Goal: Obtain resource: Obtain resource

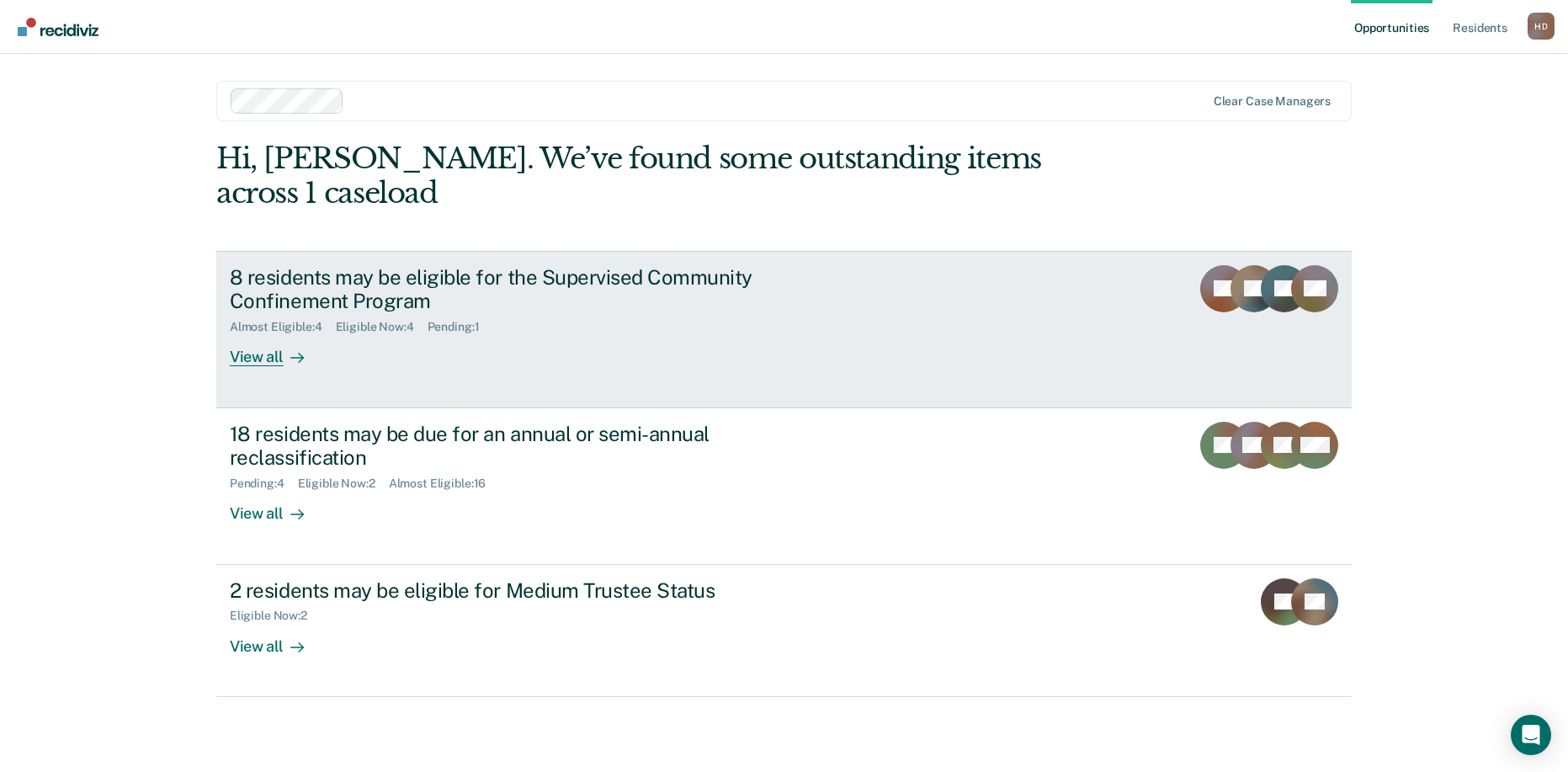
click at [442, 339] on link "8 residents may be eligible for the Supervised Community Confinement Program Al…" at bounding box center [784, 329] width 1135 height 158
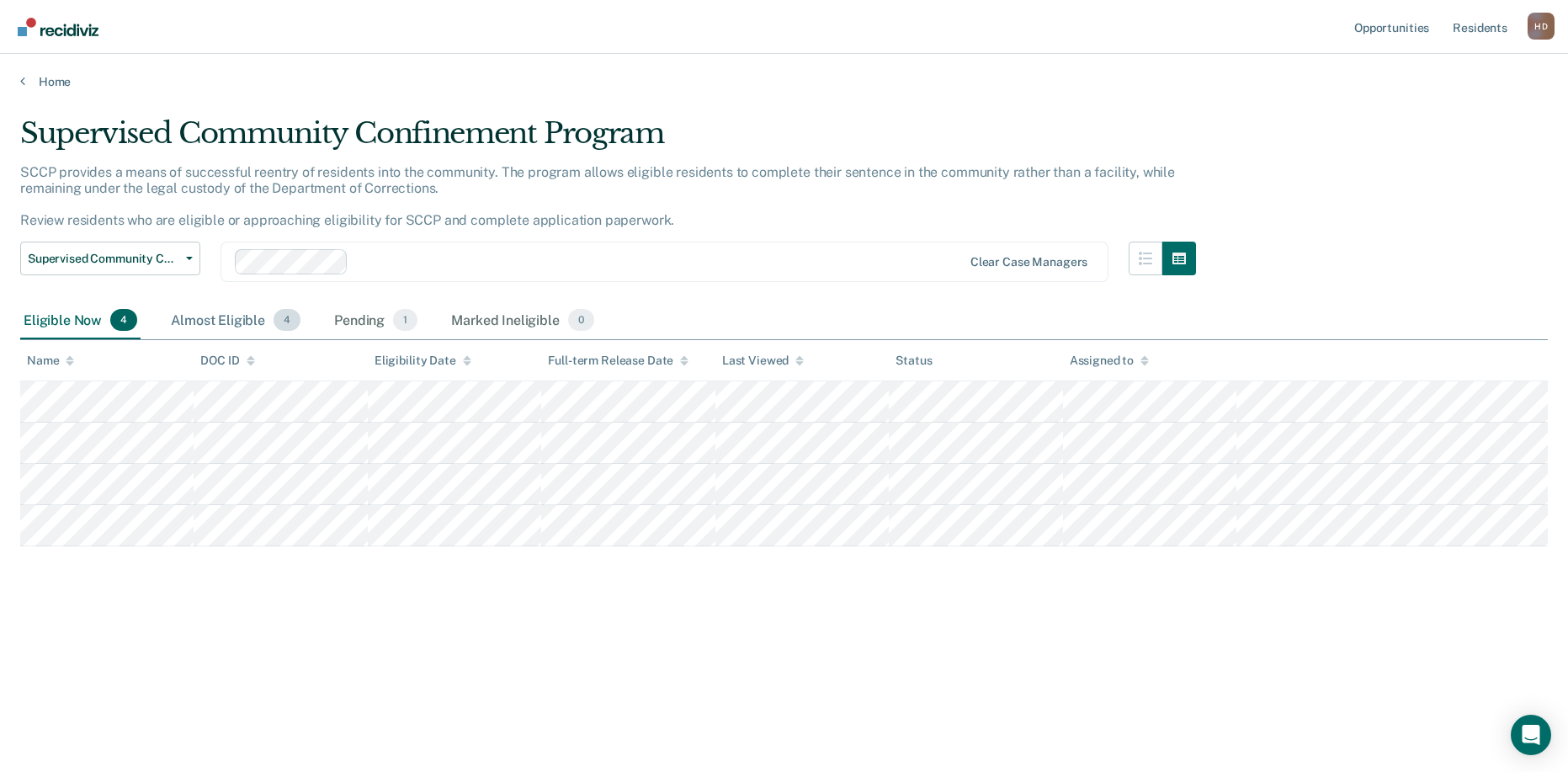
click at [248, 314] on div "Almost Eligible 4" at bounding box center [235, 320] width 136 height 37
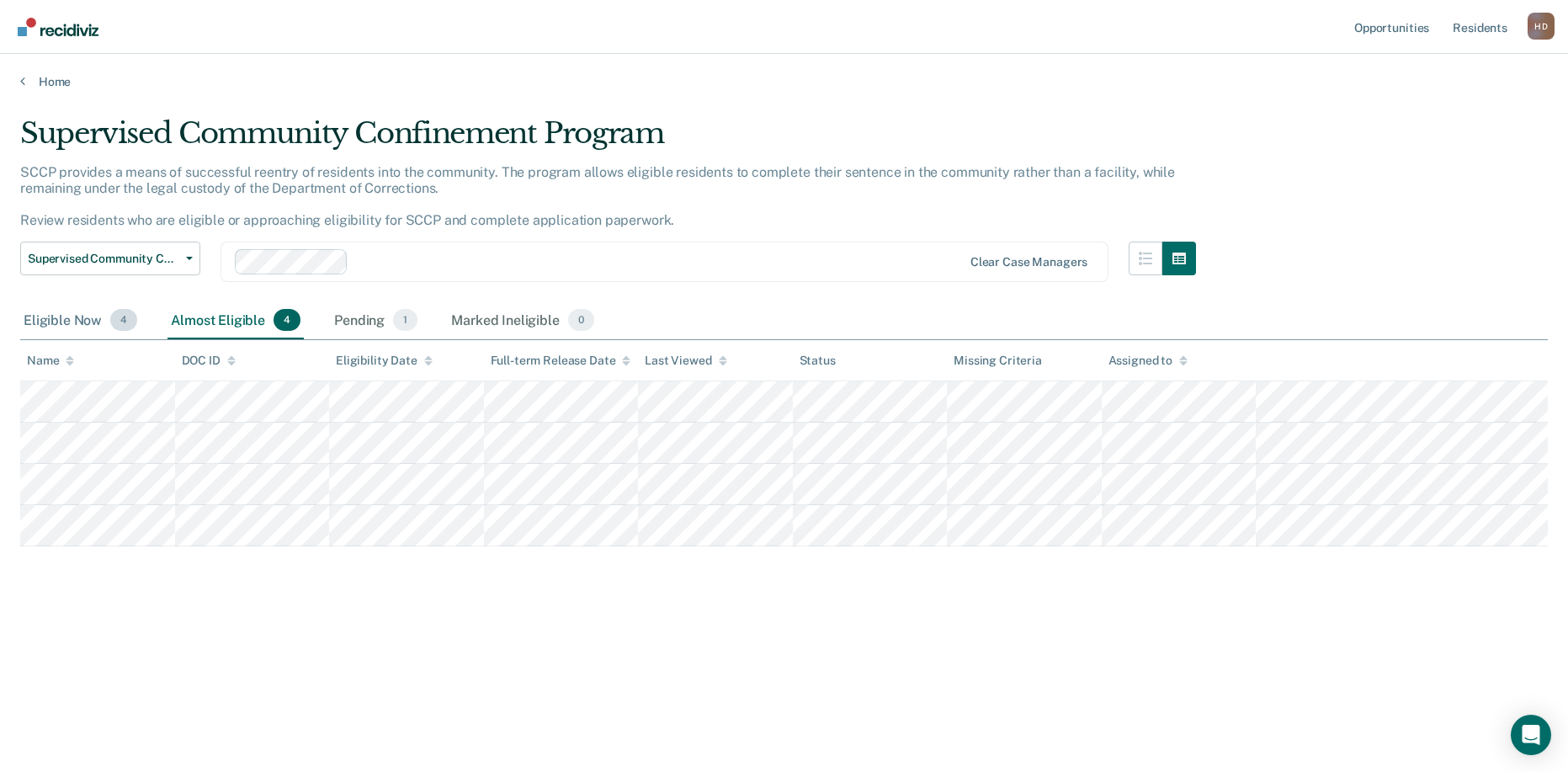
click at [82, 325] on div "Eligible Now 4" at bounding box center [79, 320] width 120 height 37
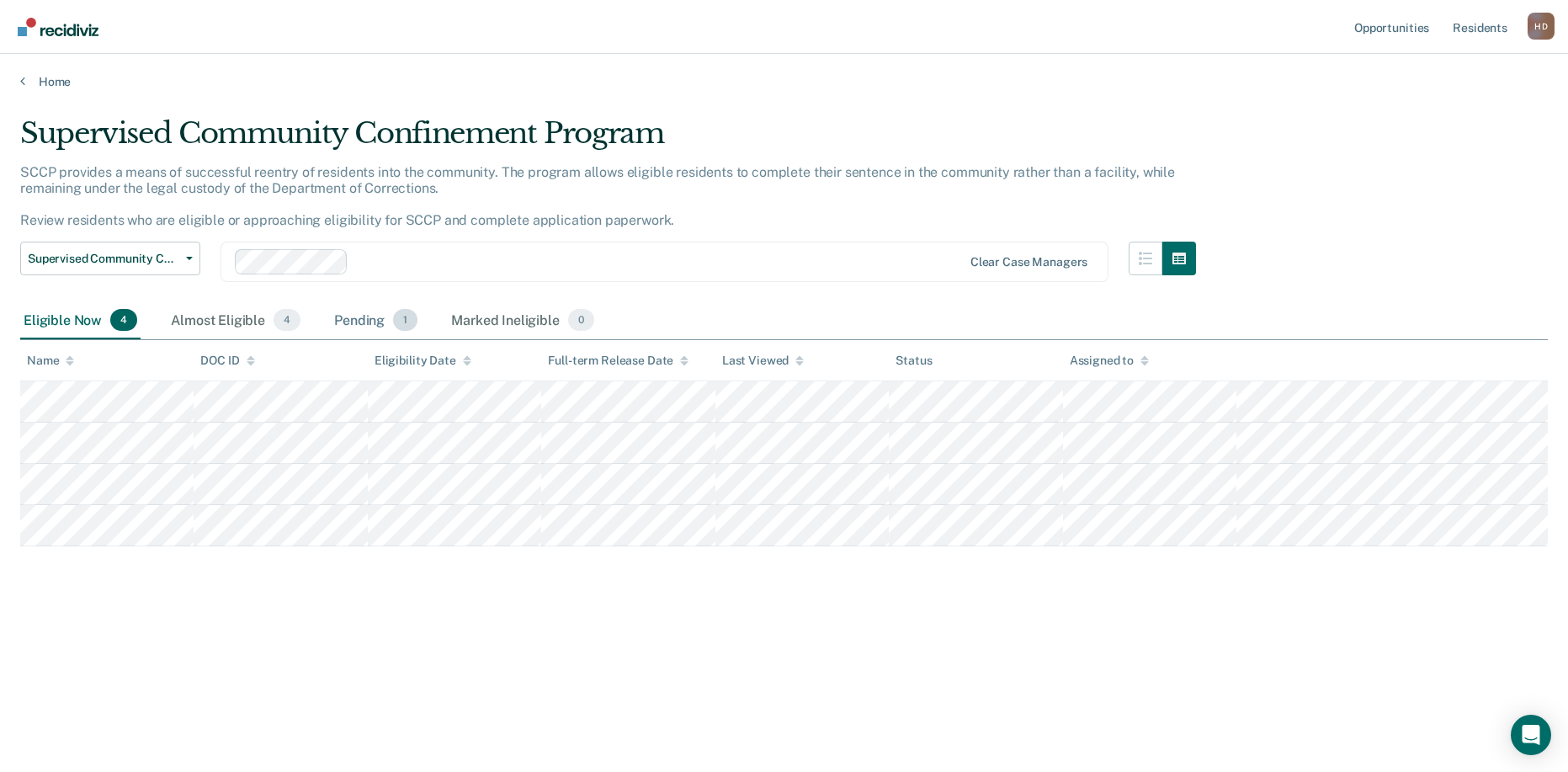
click at [414, 309] on div "Pending 1" at bounding box center [375, 320] width 90 height 37
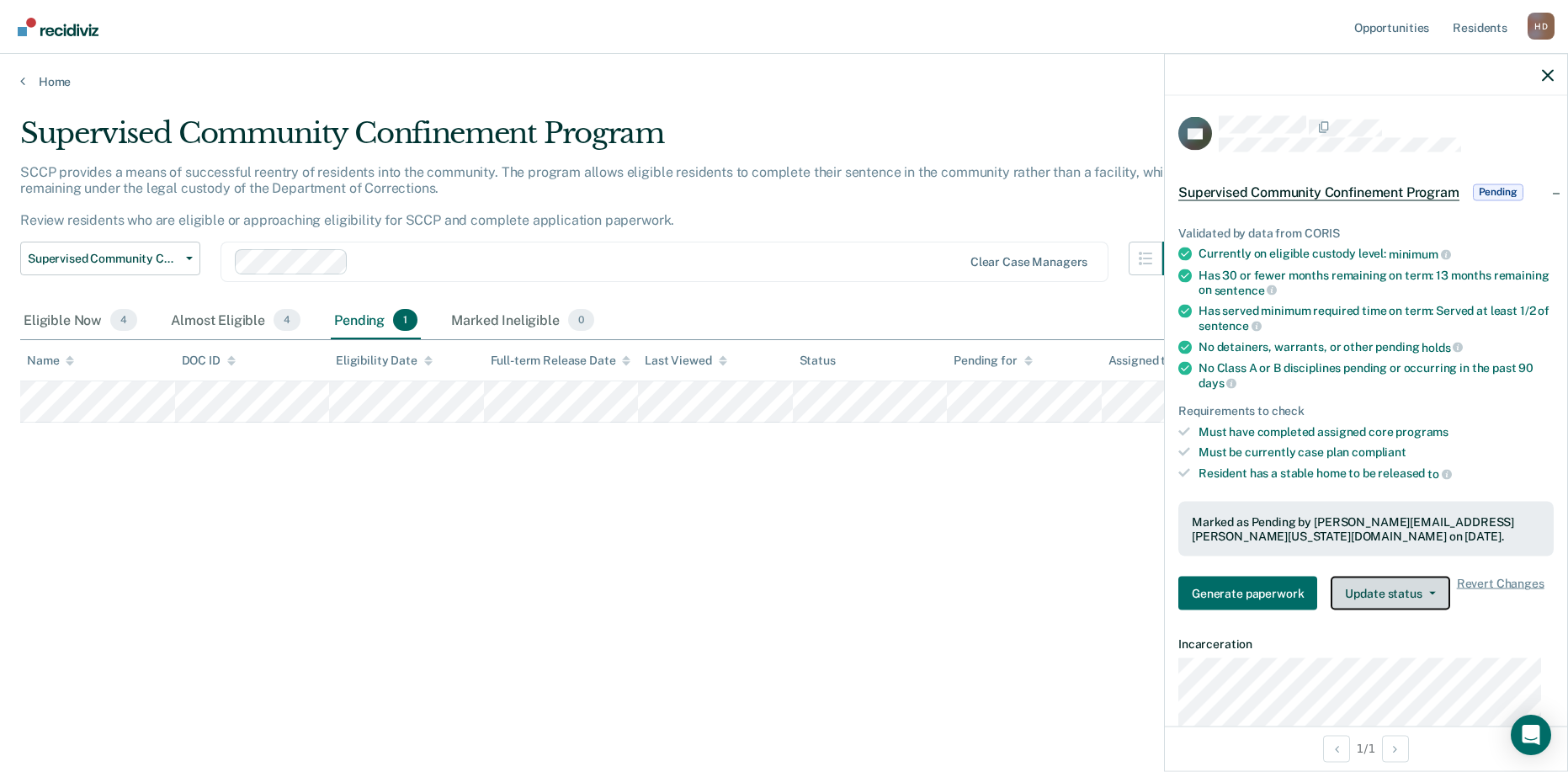
click at [1383, 598] on button "Update status" at bounding box center [1389, 593] width 119 height 34
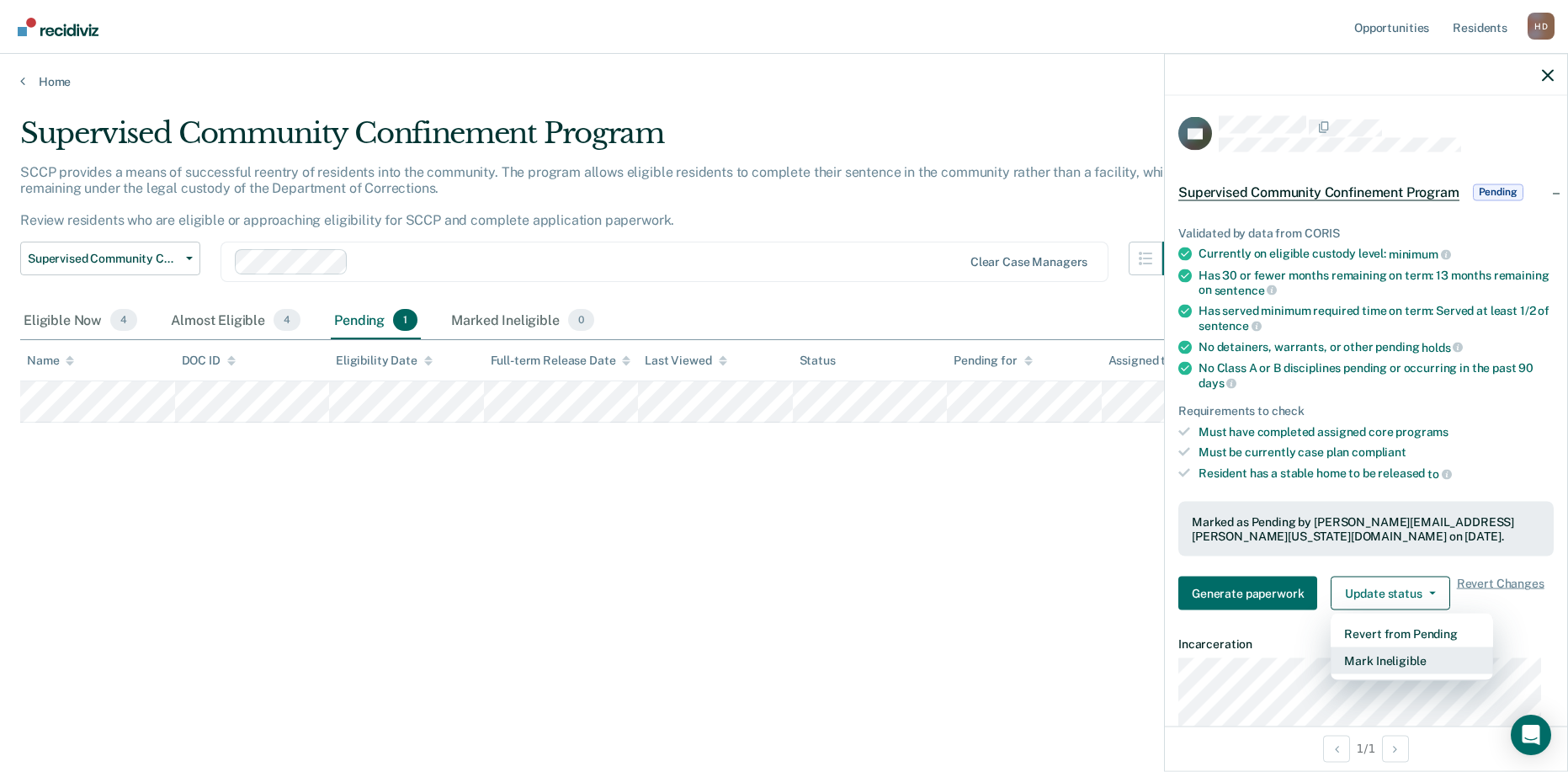
click at [1382, 648] on button "Mark Ineligible" at bounding box center [1411, 660] width 162 height 27
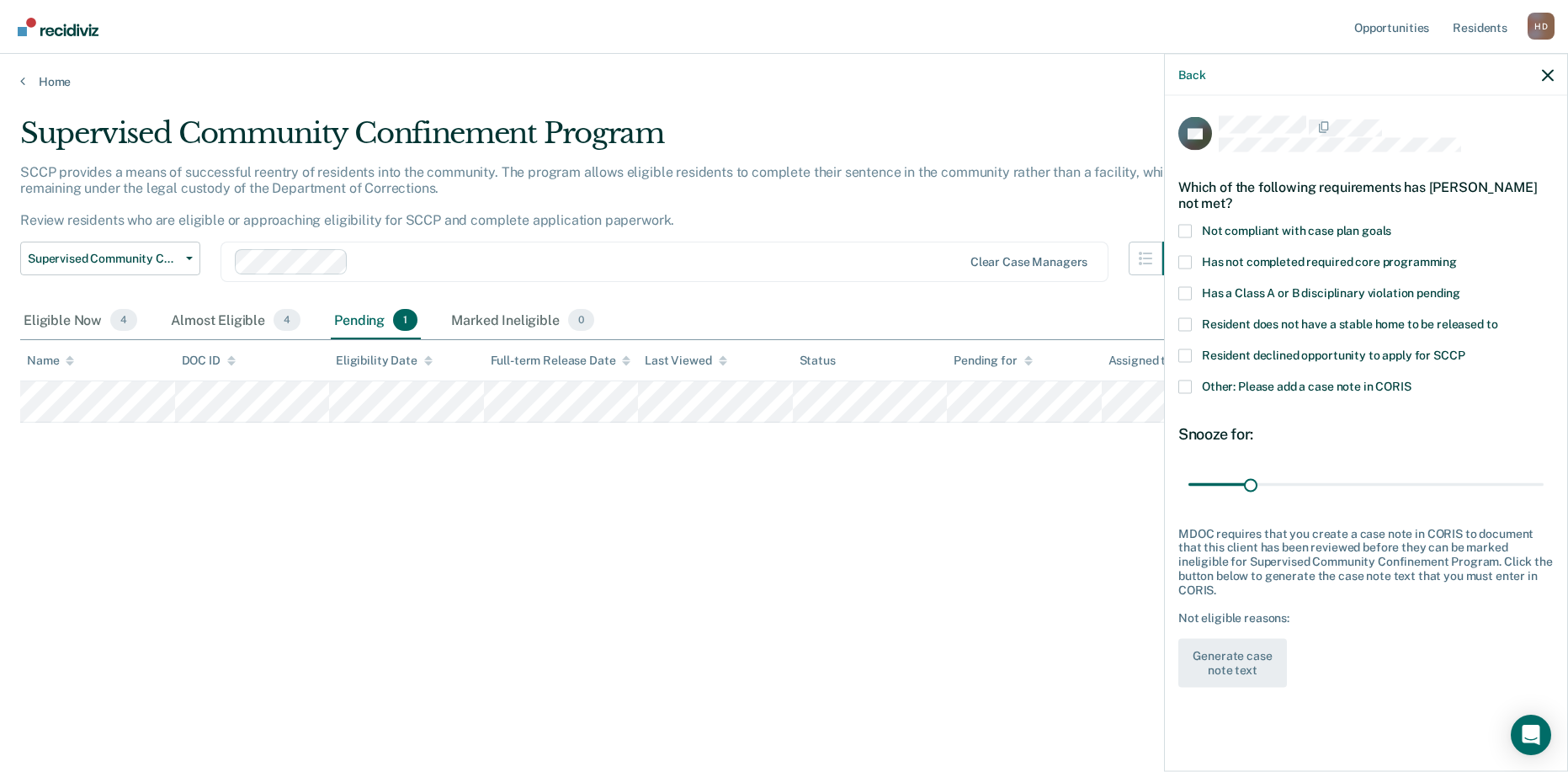
click at [1540, 73] on div "Back" at bounding box center [1366, 75] width 402 height 43
drag, startPoint x: 1553, startPoint y: 74, endPoint x: 1442, endPoint y: 75, distance: 111.0
click at [1554, 74] on div "Back" at bounding box center [1366, 75] width 402 height 43
click at [67, 36] on link "Main navigation" at bounding box center [59, 26] width 91 height 28
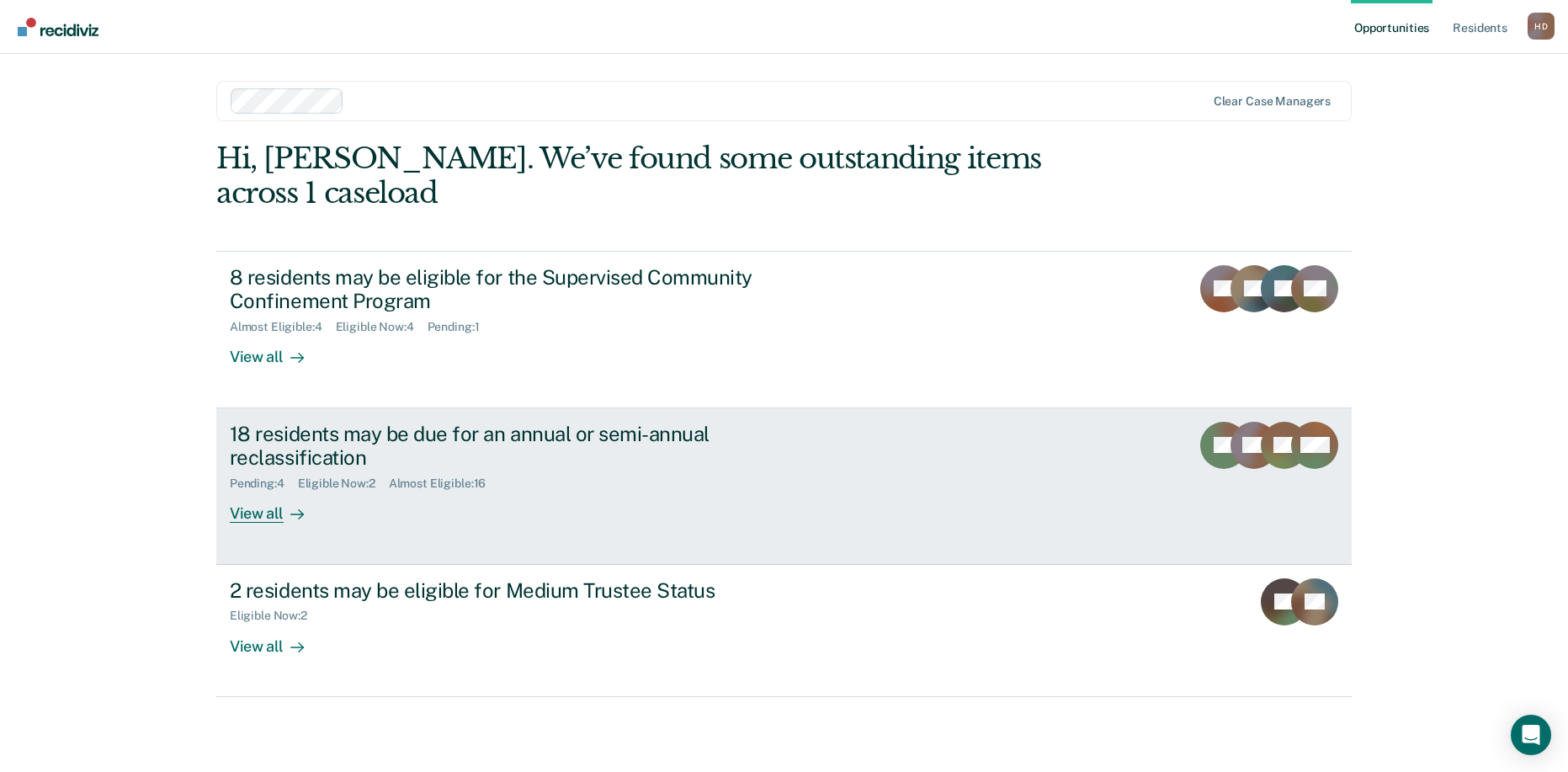
click at [460, 421] on div "18 residents may be due for an annual or semi-annual reclassification" at bounding box center [524, 446] width 590 height 49
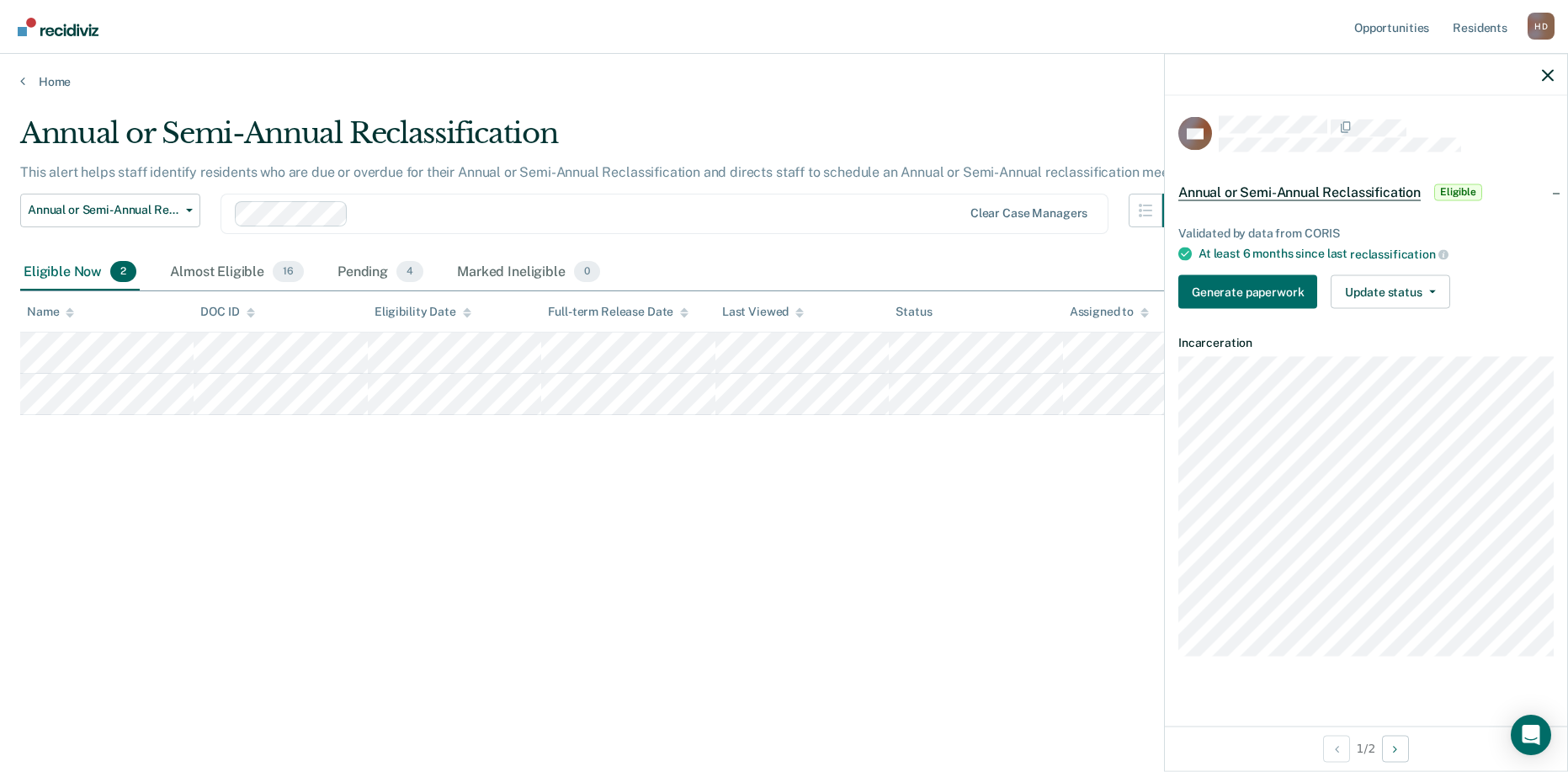
drag, startPoint x: 1554, startPoint y: 72, endPoint x: 1548, endPoint y: 80, distance: 10.0
click at [1554, 74] on div at bounding box center [1366, 75] width 402 height 43
click at [1546, 78] on icon "button" at bounding box center [1547, 75] width 11 height 11
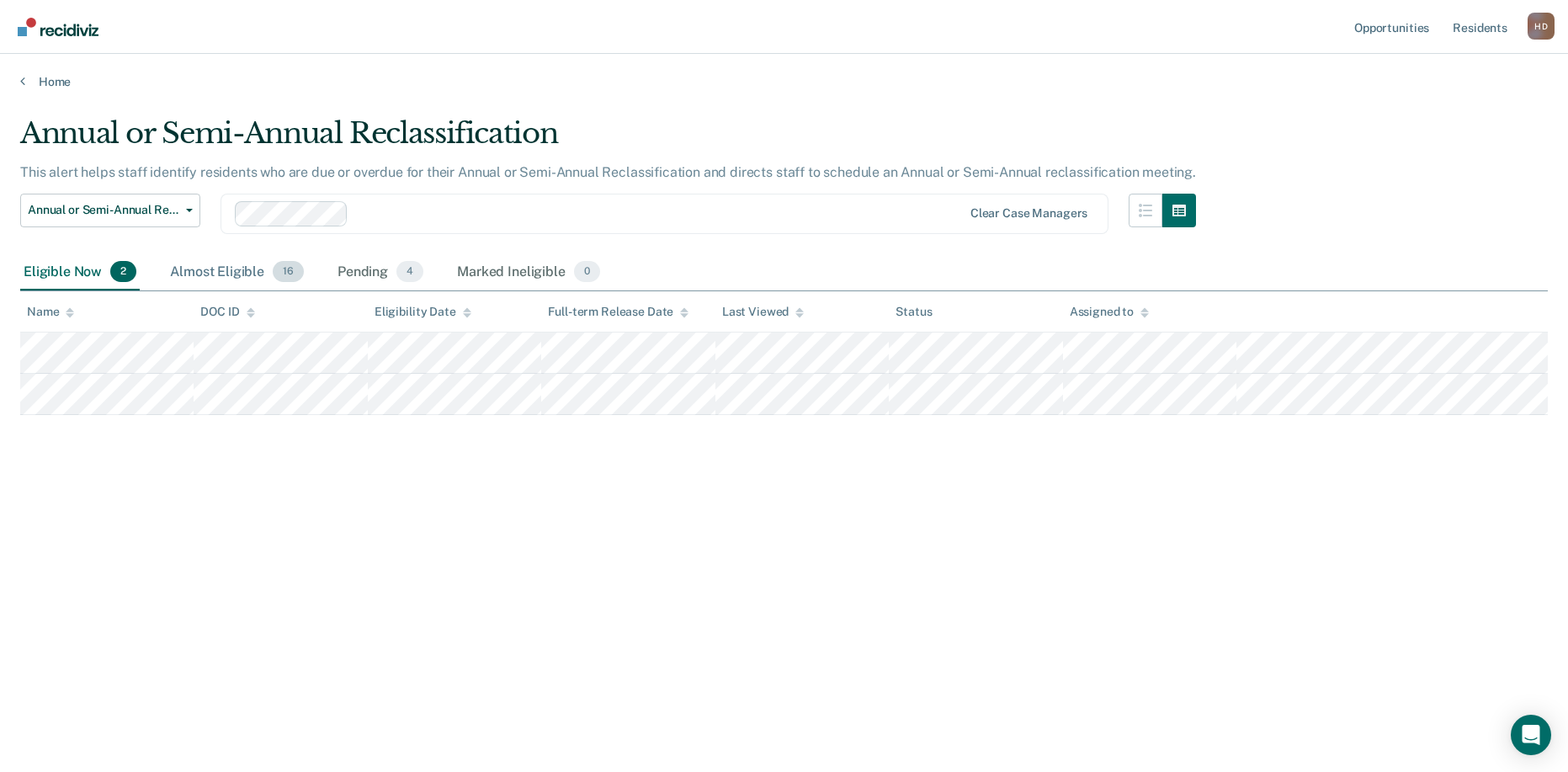
click at [190, 276] on div "Almost Eligible 16" at bounding box center [236, 272] width 141 height 37
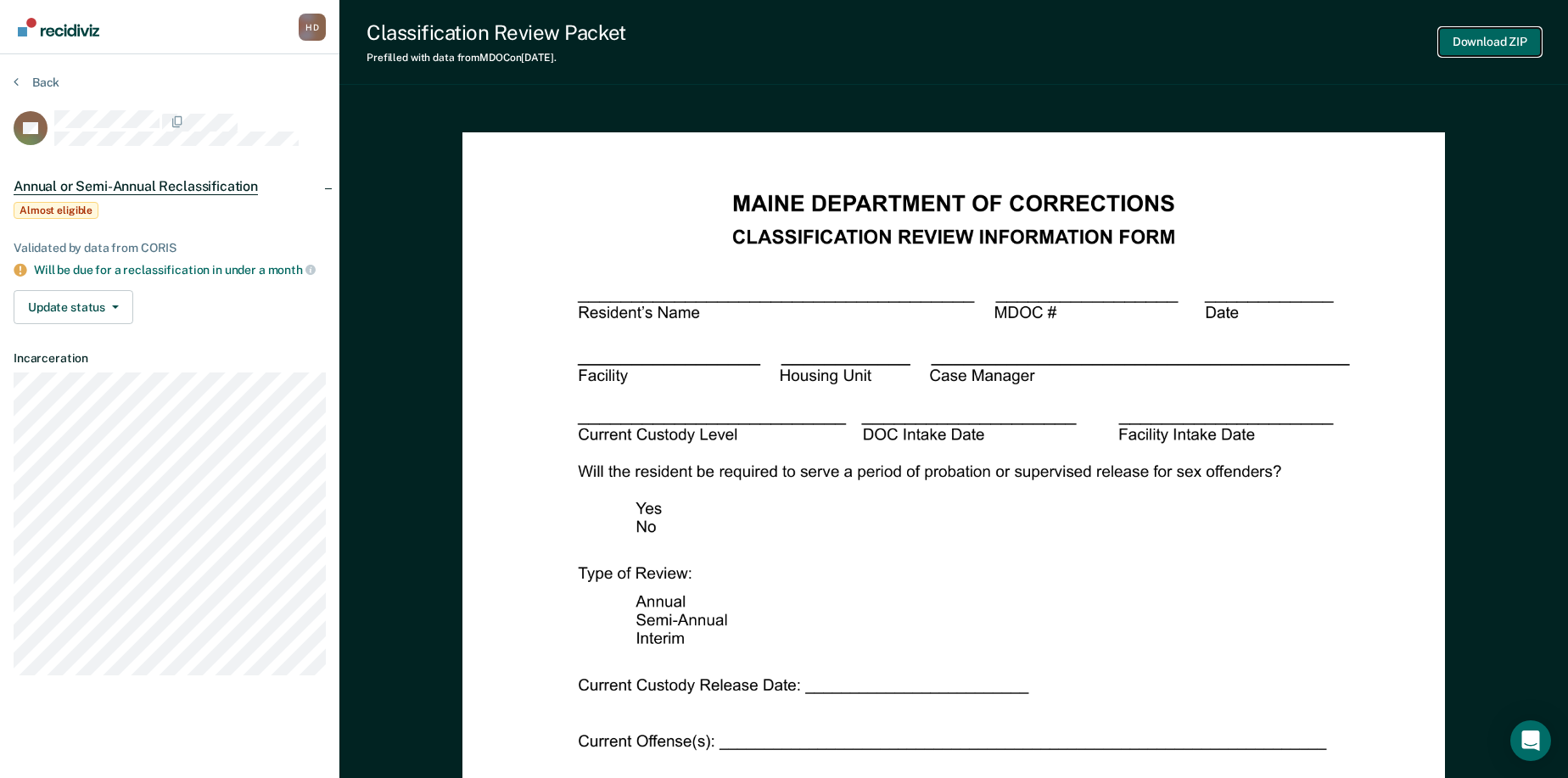
click at [1457, 43] on button "Download ZIP" at bounding box center [1490, 41] width 102 height 28
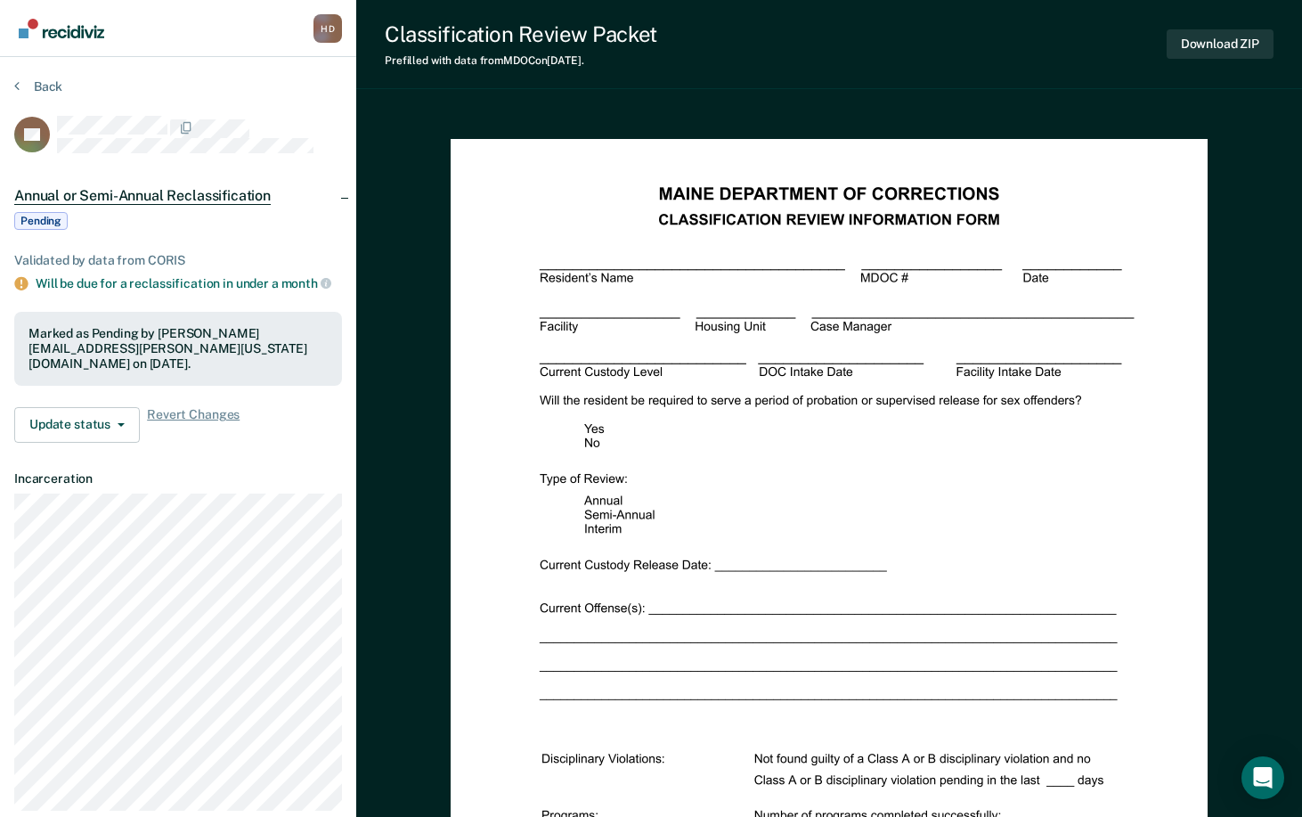
click at [45, 73] on section "Back GP Annual or Semi-Annual Reclassification Pending Validated by data from C…" at bounding box center [178, 451] width 356 height 789
click at [53, 82] on button "Back" at bounding box center [38, 86] width 48 height 16
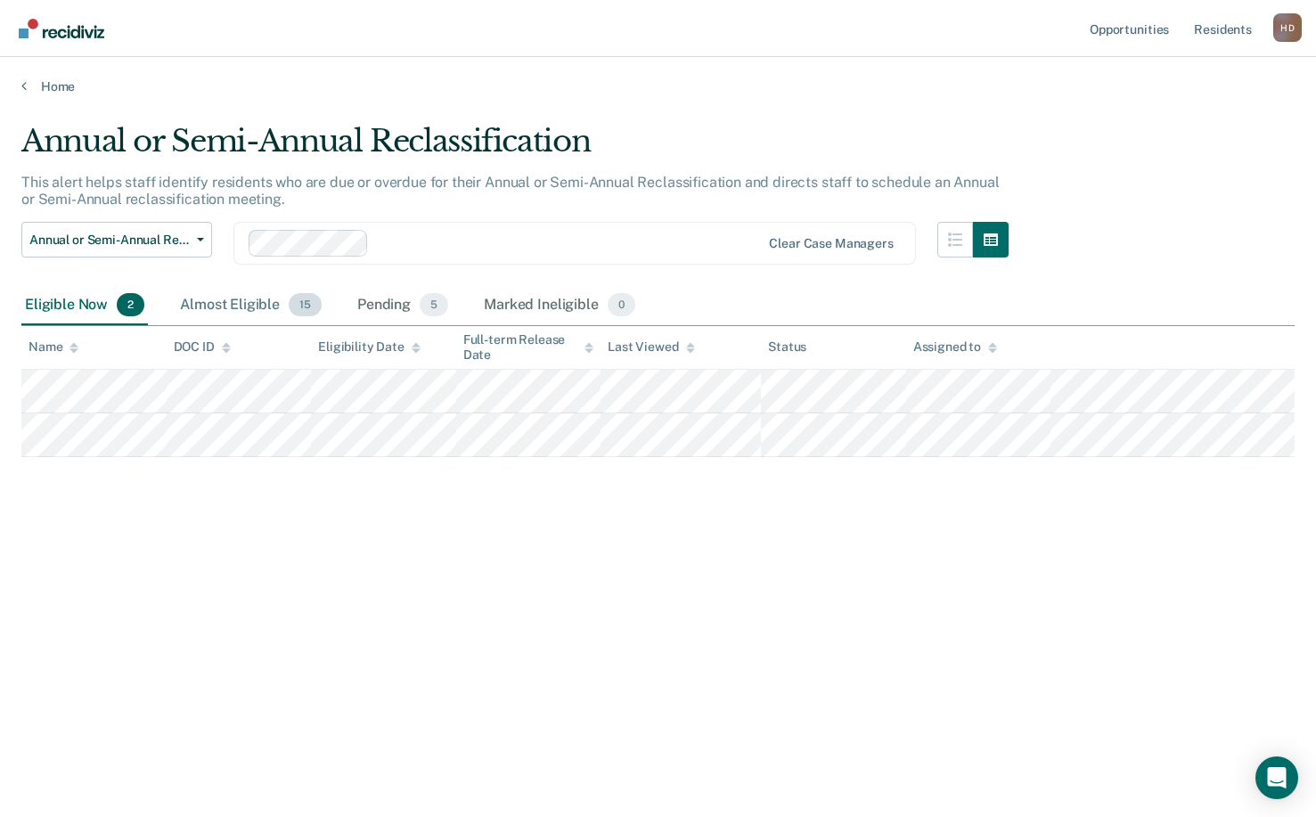
click at [213, 286] on div "Almost Eligible 15" at bounding box center [250, 305] width 149 height 39
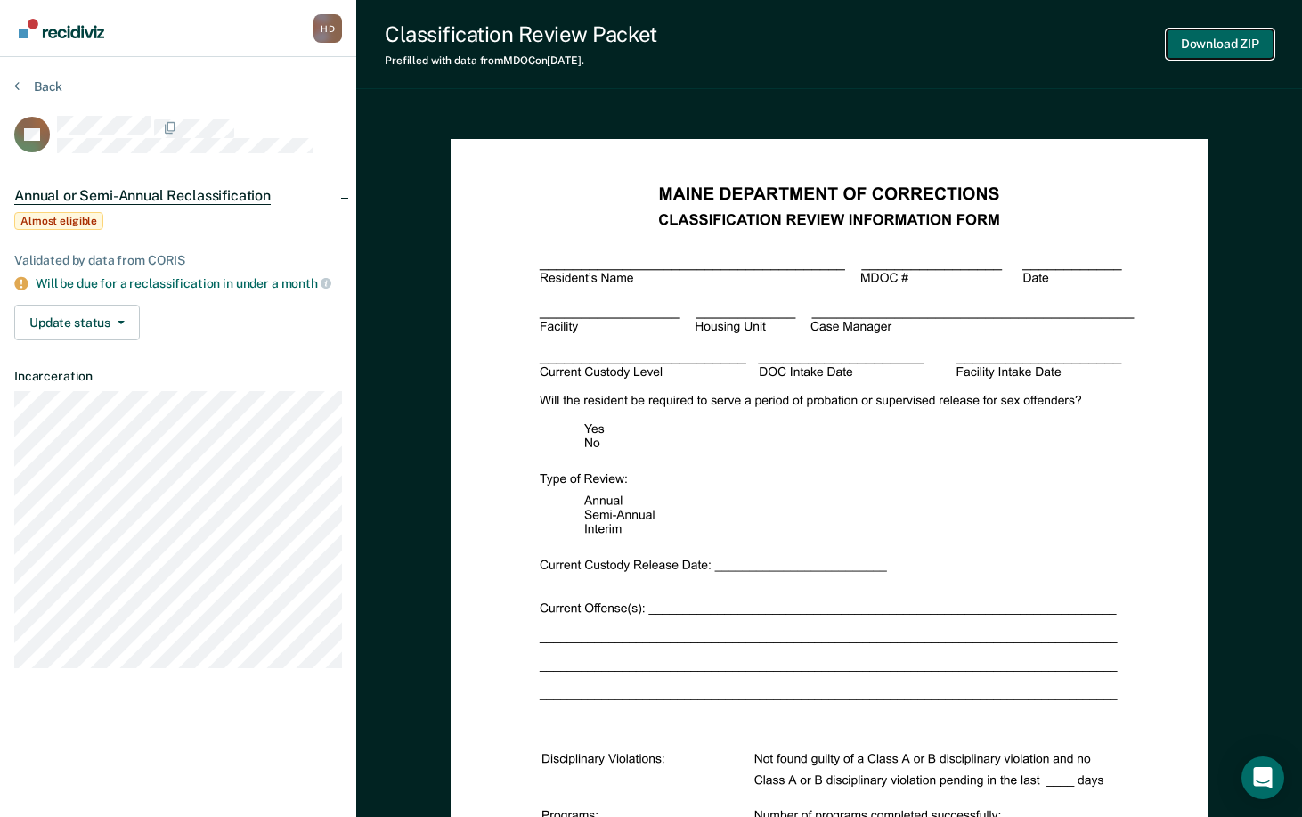
click at [1232, 45] on button "Download ZIP" at bounding box center [1220, 43] width 107 height 29
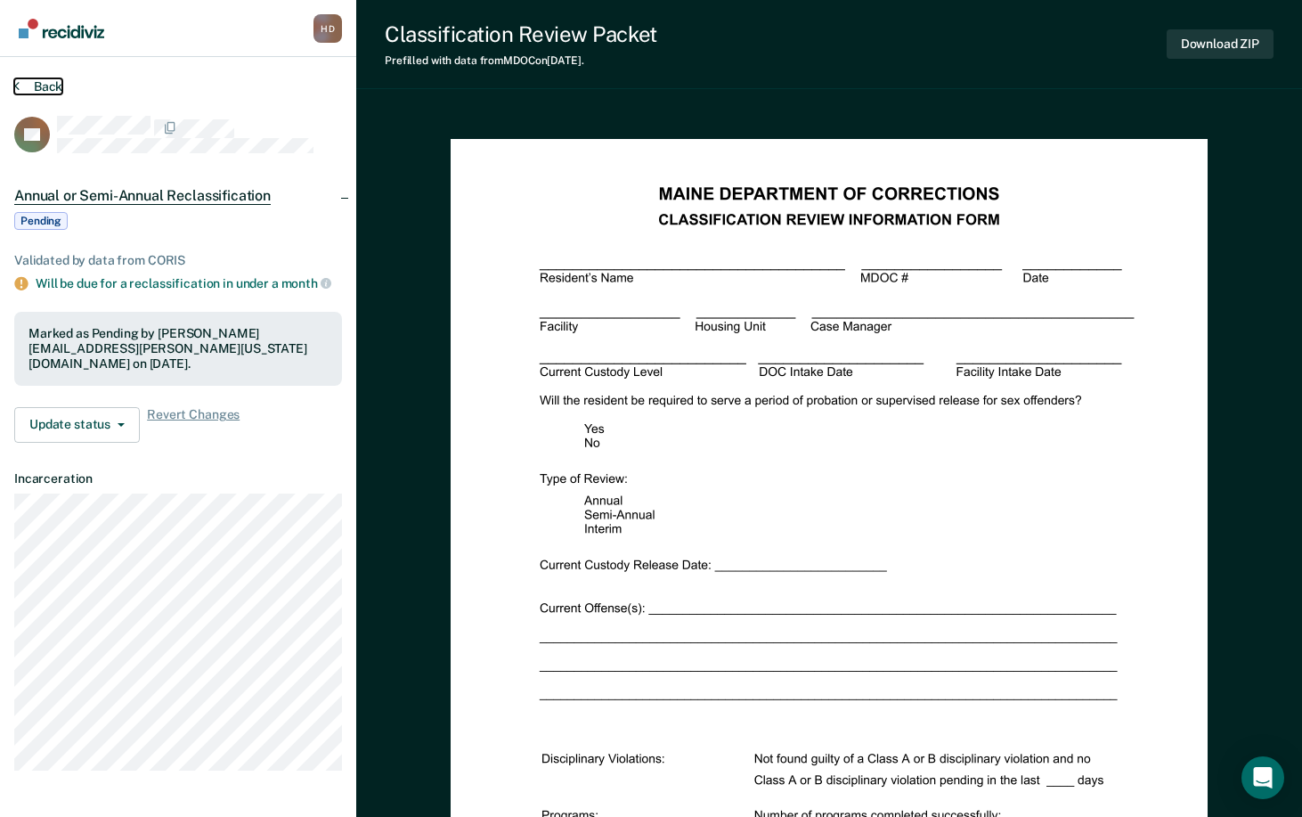
click at [45, 78] on button "Back" at bounding box center [38, 86] width 48 height 16
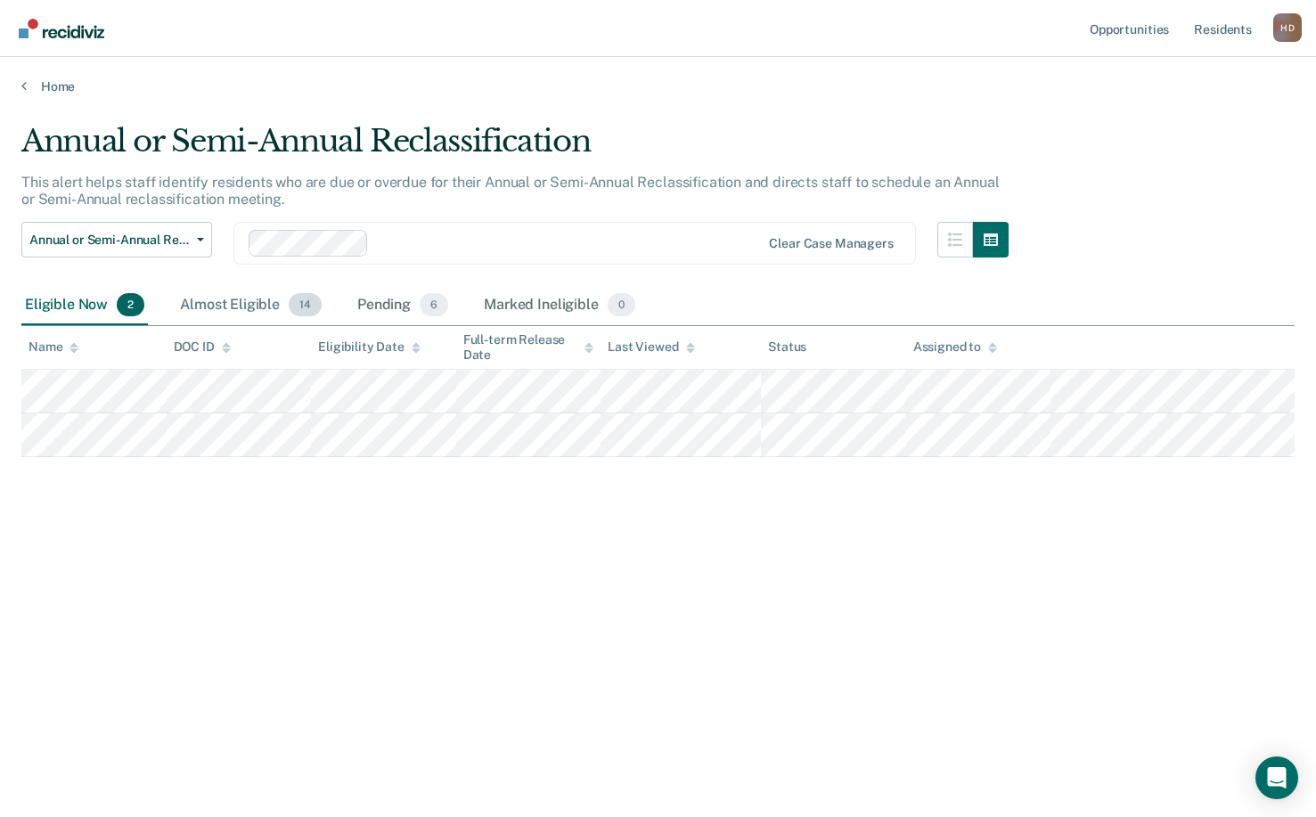
click at [233, 310] on div "Almost Eligible 14" at bounding box center [250, 305] width 149 height 39
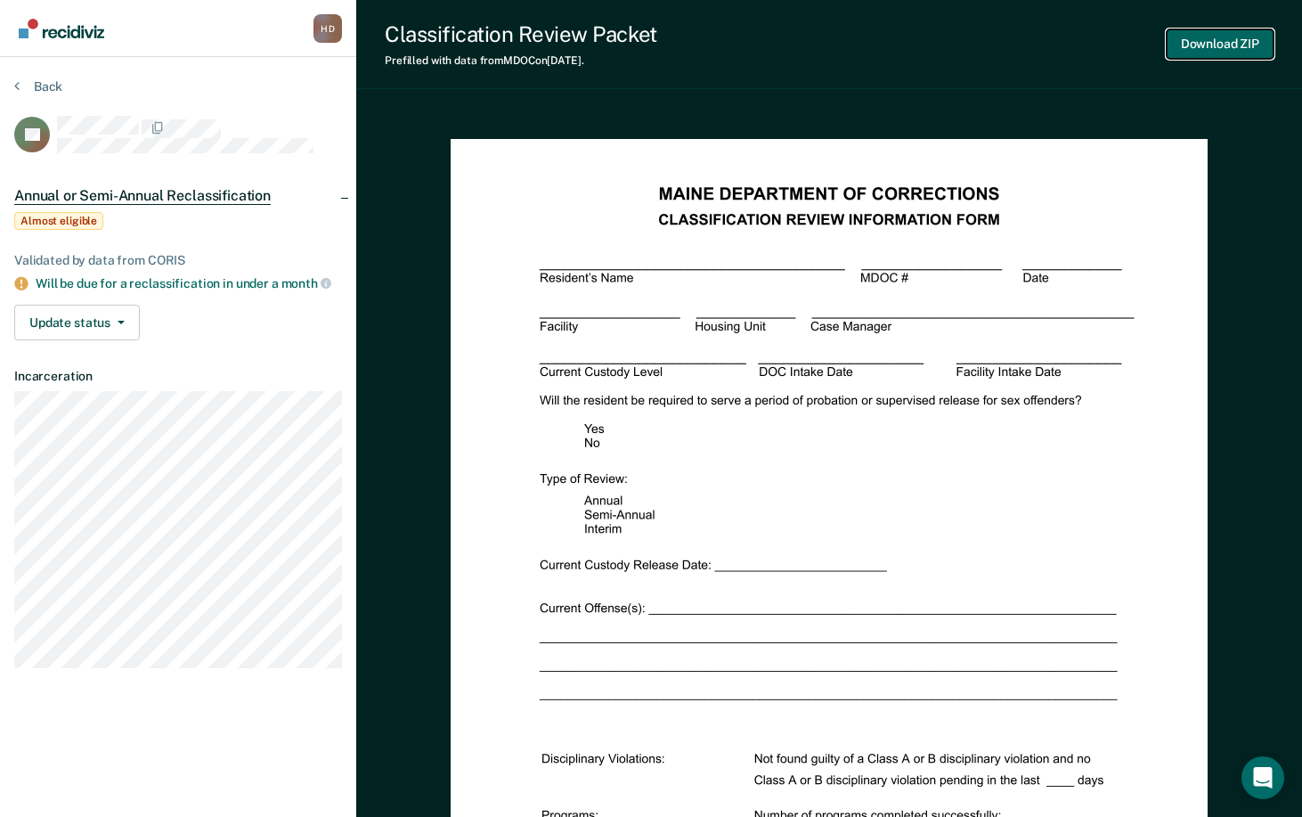
click at [1218, 47] on button "Download ZIP" at bounding box center [1220, 43] width 107 height 29
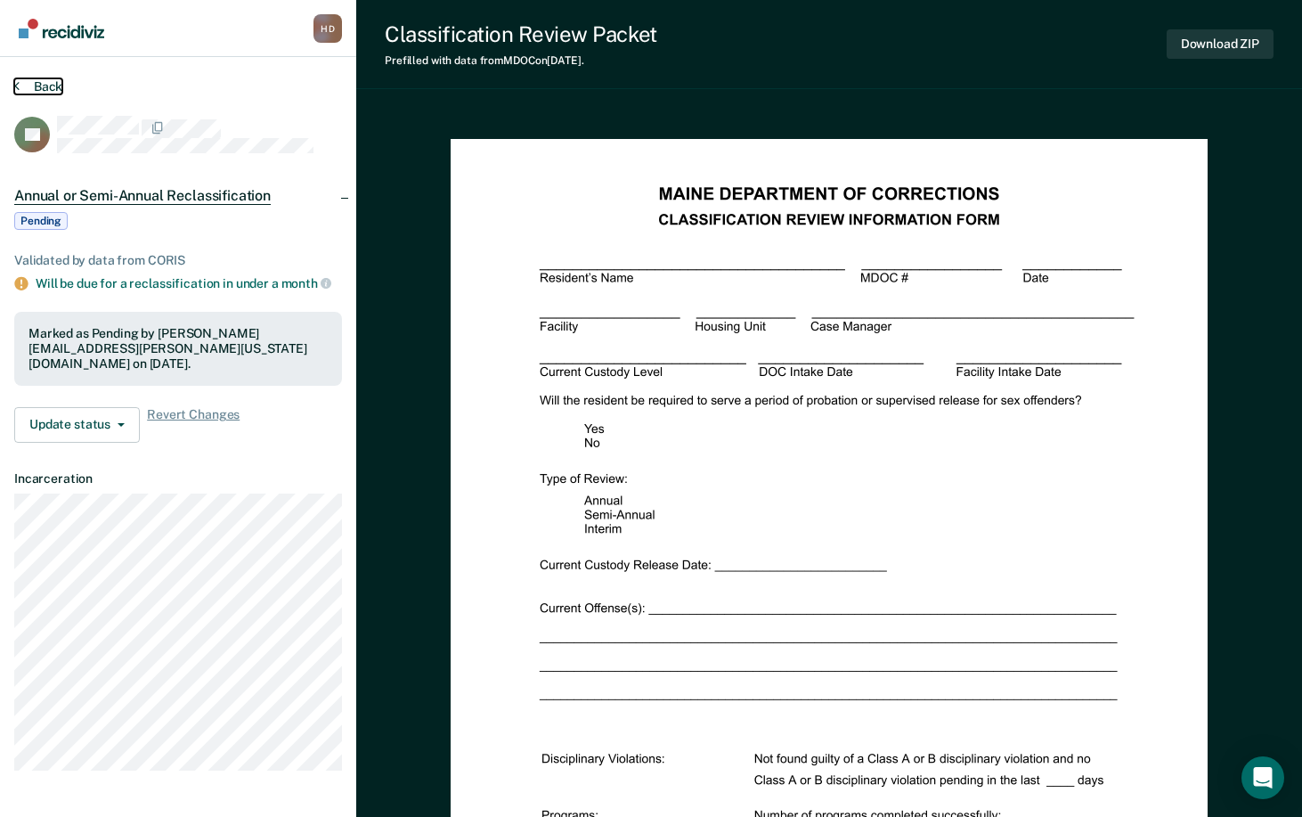
click at [34, 88] on button "Back" at bounding box center [38, 86] width 48 height 16
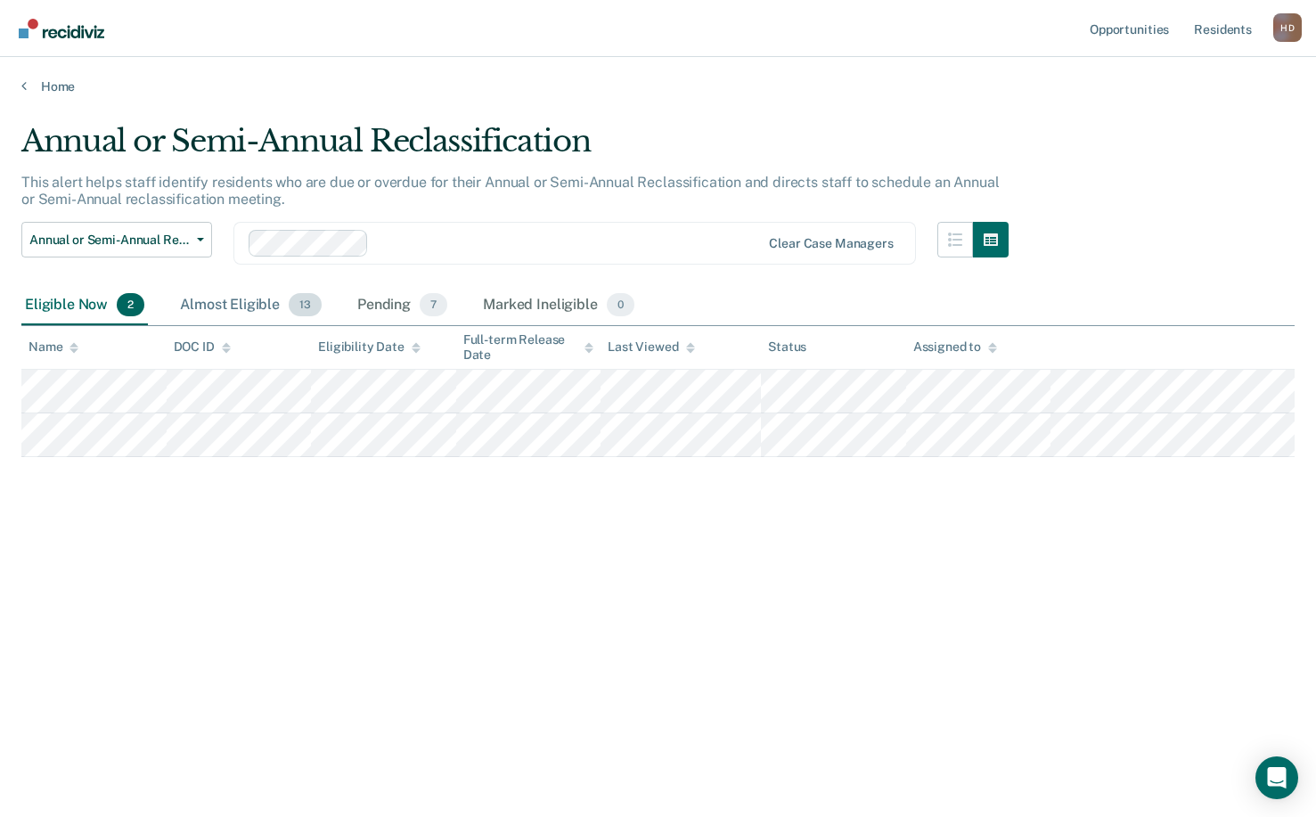
click at [260, 296] on div "Almost Eligible 13" at bounding box center [250, 305] width 149 height 39
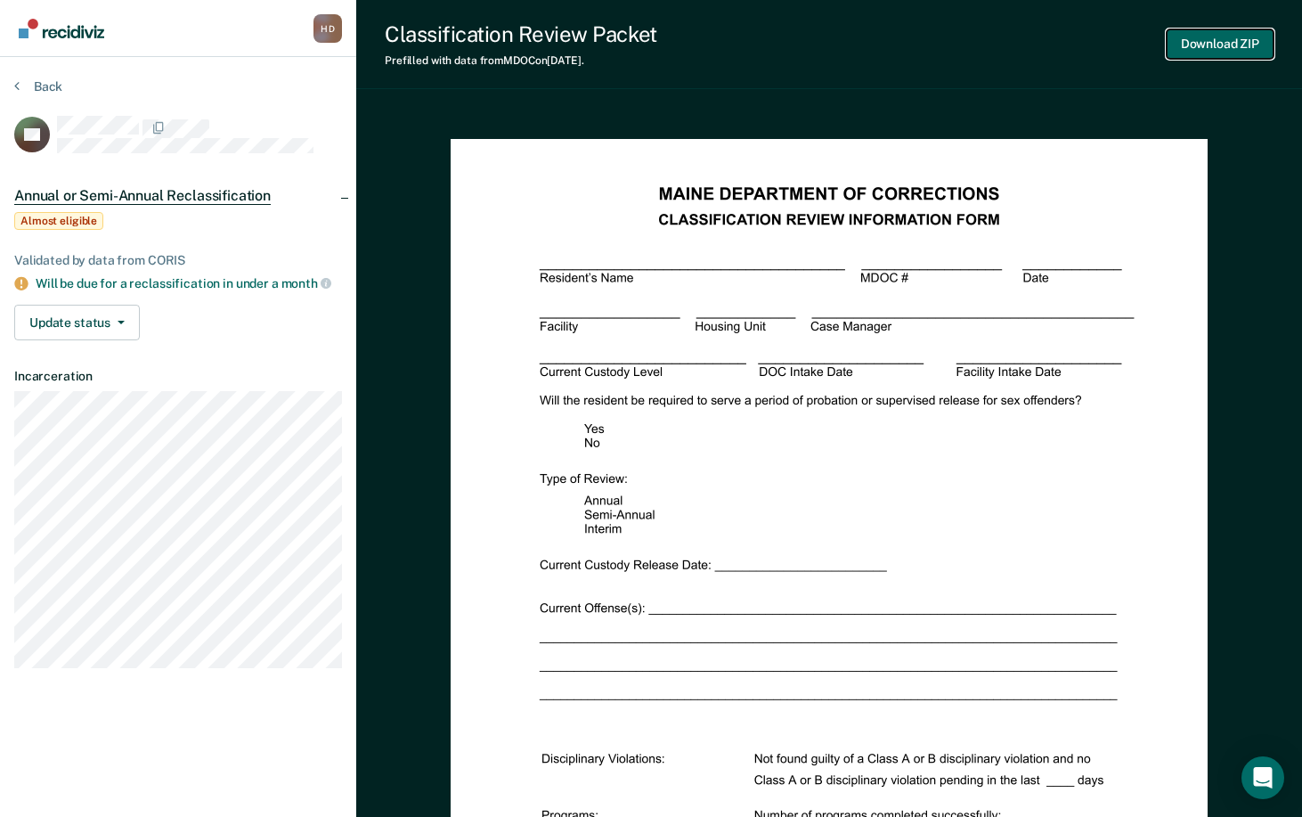
click at [1188, 41] on button "Download ZIP" at bounding box center [1220, 43] width 107 height 29
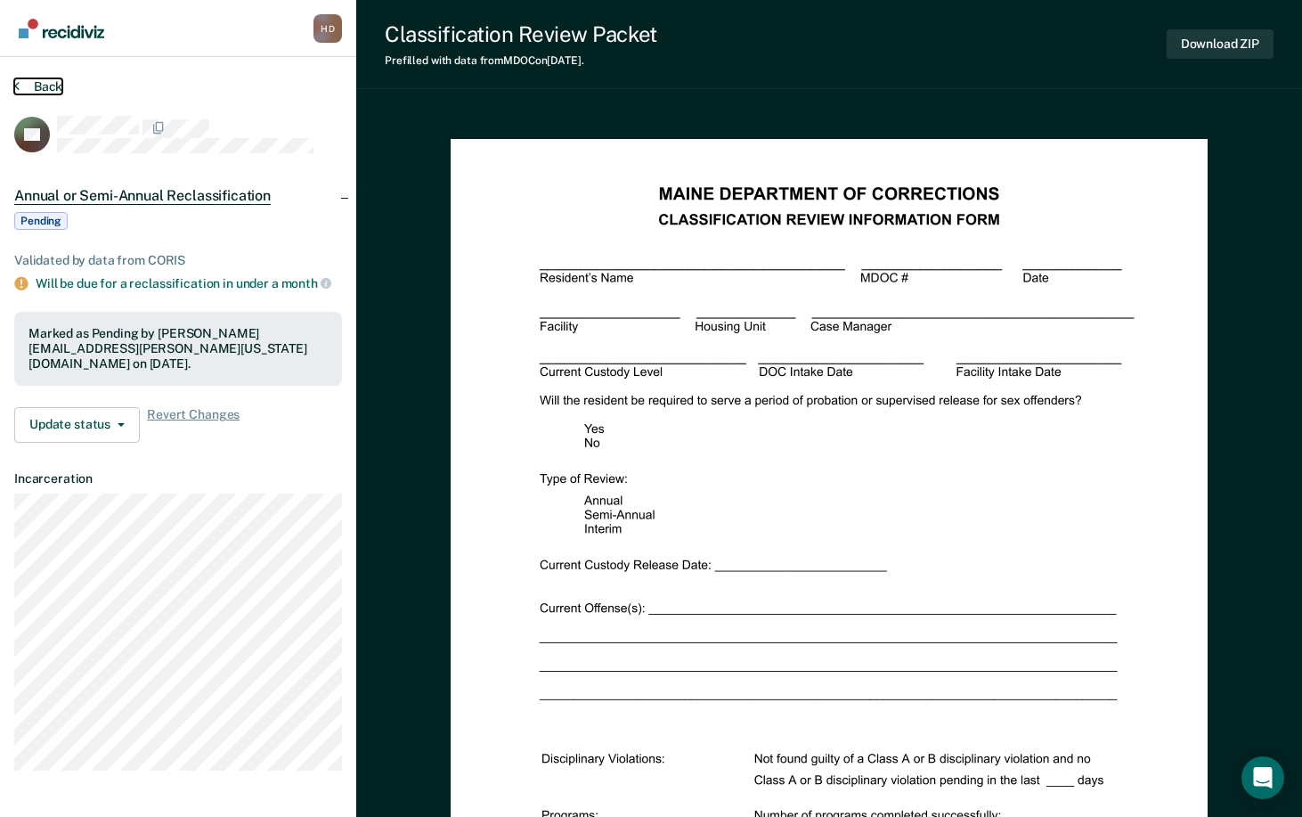
click at [38, 88] on button "Back" at bounding box center [38, 86] width 48 height 16
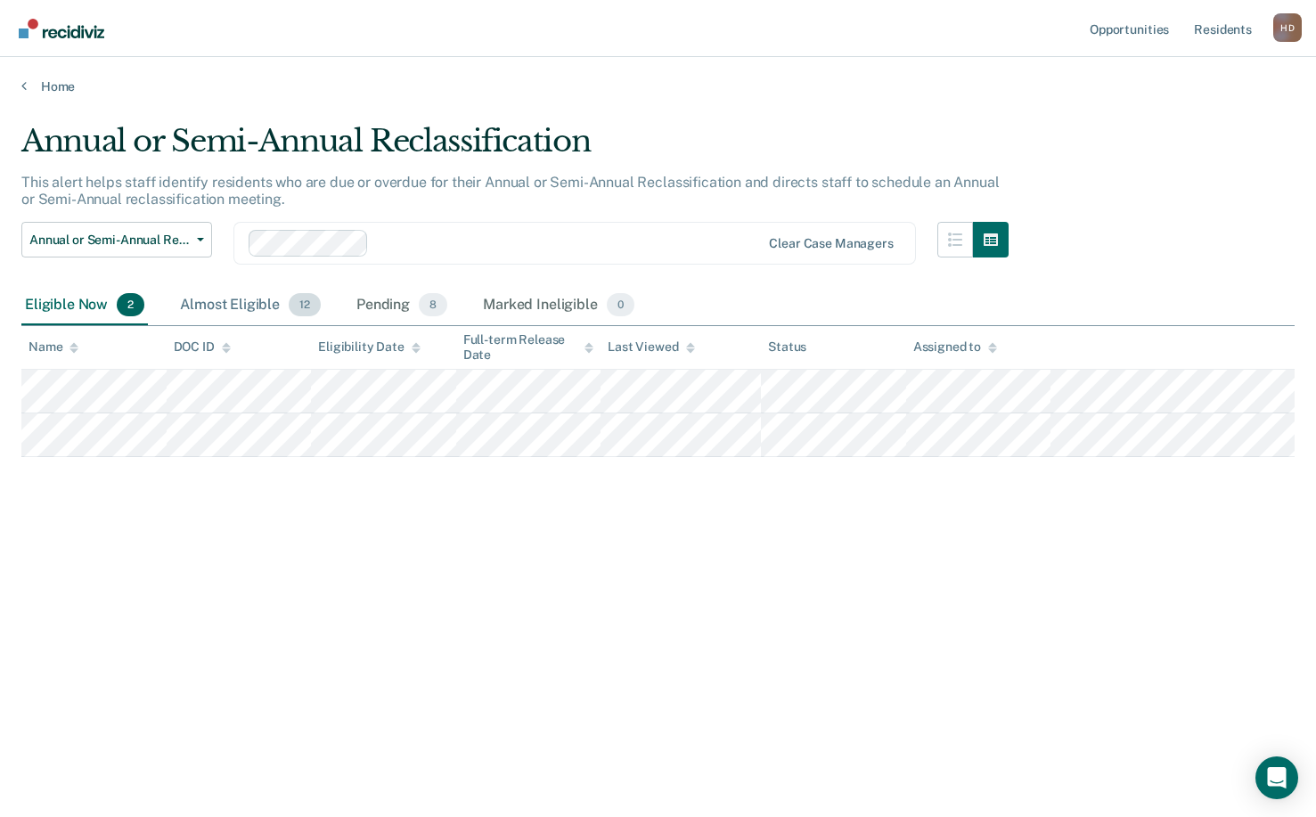
click at [261, 307] on div "Almost Eligible 12" at bounding box center [250, 305] width 148 height 39
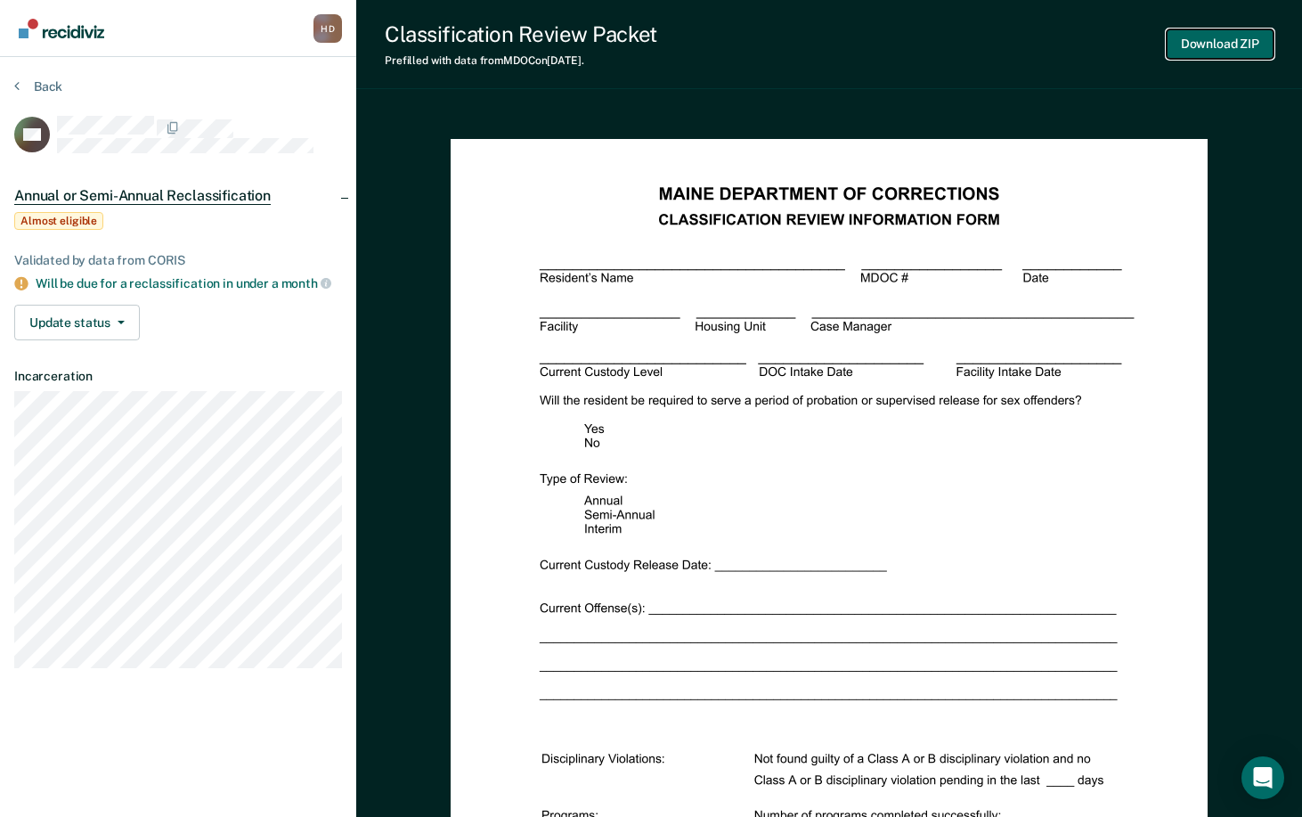
click at [1244, 45] on button "Download ZIP" at bounding box center [1220, 43] width 107 height 29
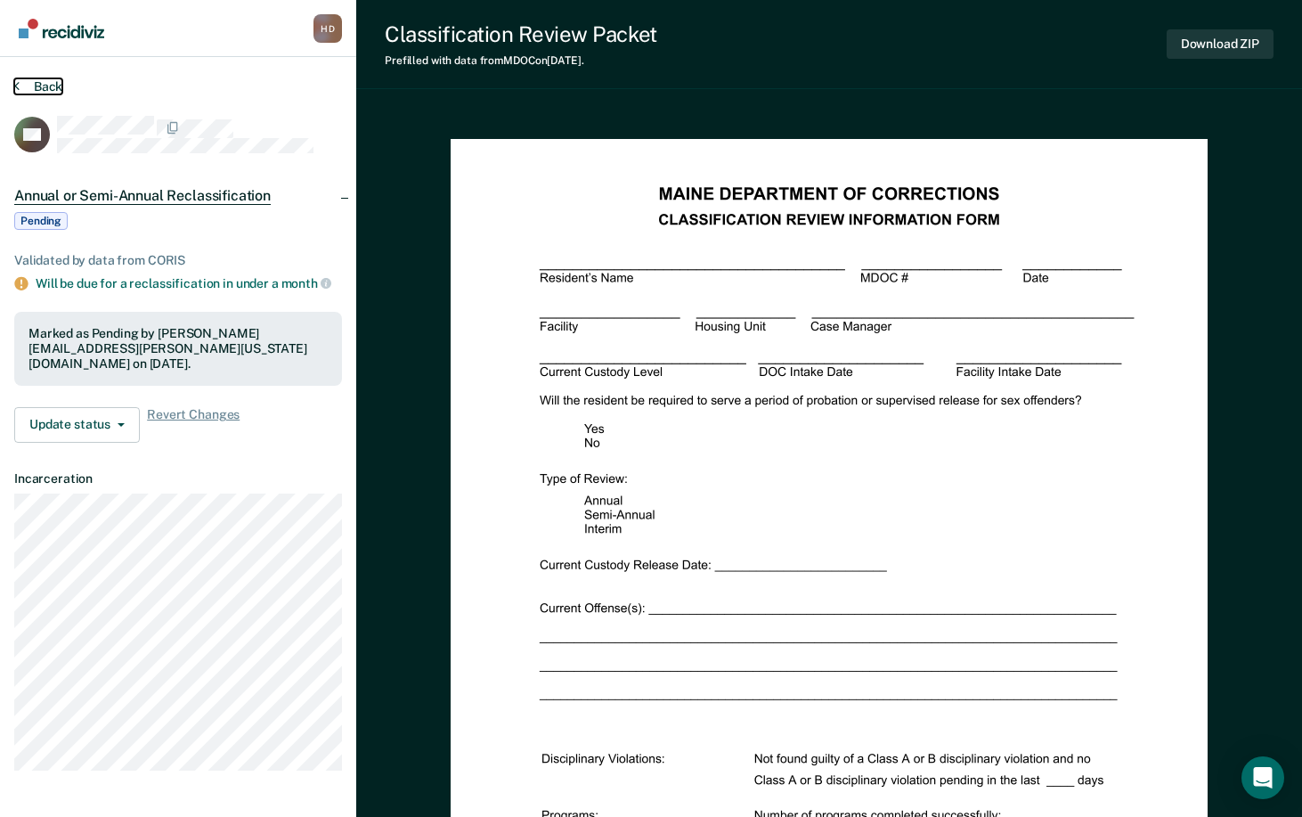
click at [42, 91] on button "Back" at bounding box center [38, 86] width 48 height 16
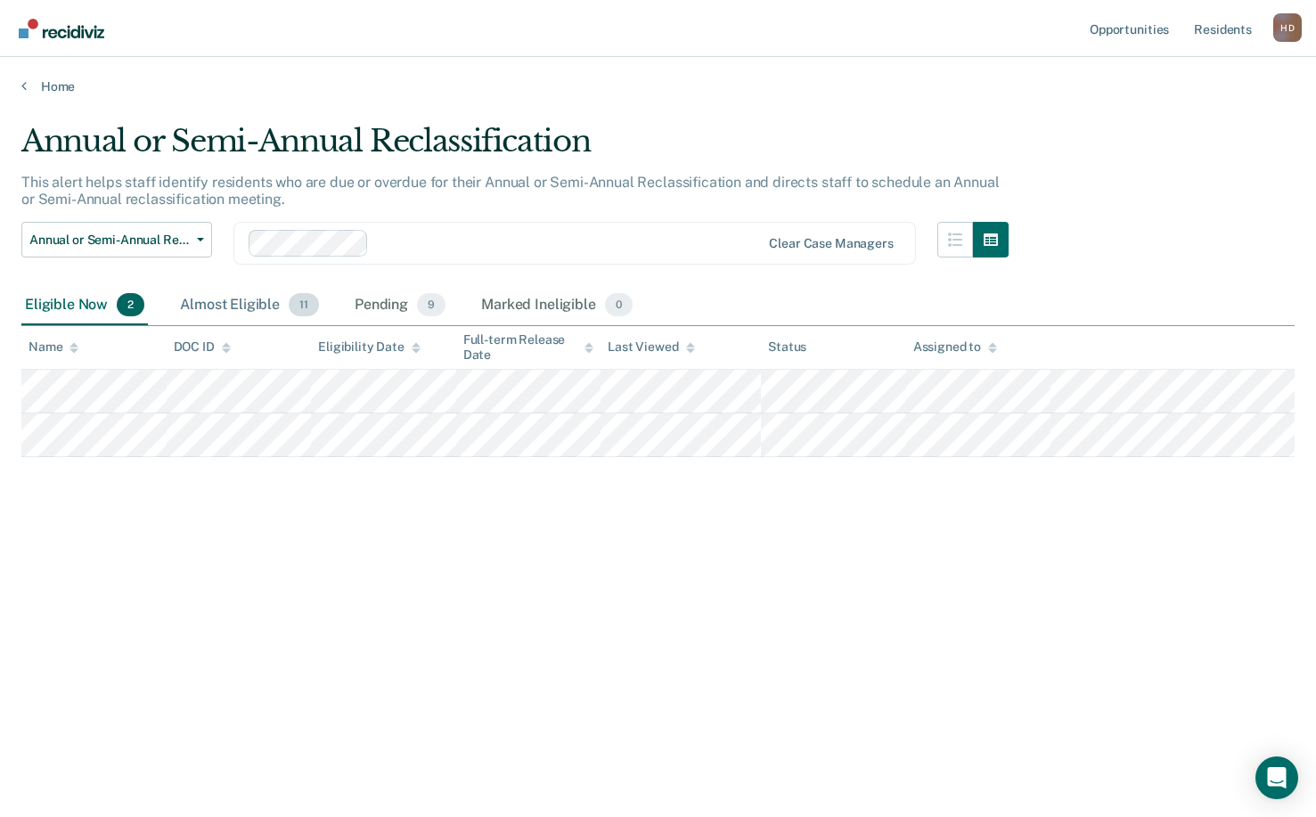
click at [215, 307] on div "Almost Eligible 11" at bounding box center [249, 305] width 146 height 39
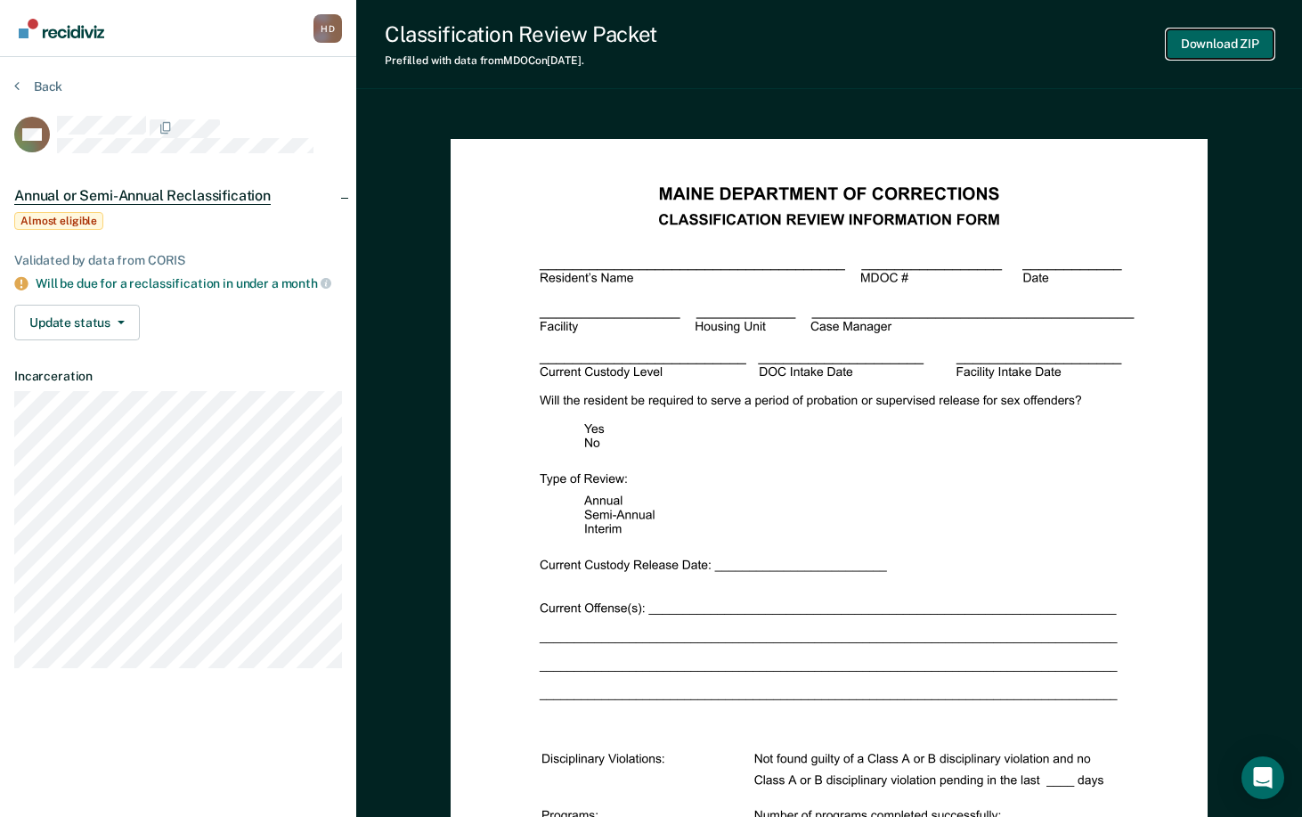
click at [1221, 47] on button "Download ZIP" at bounding box center [1220, 43] width 107 height 29
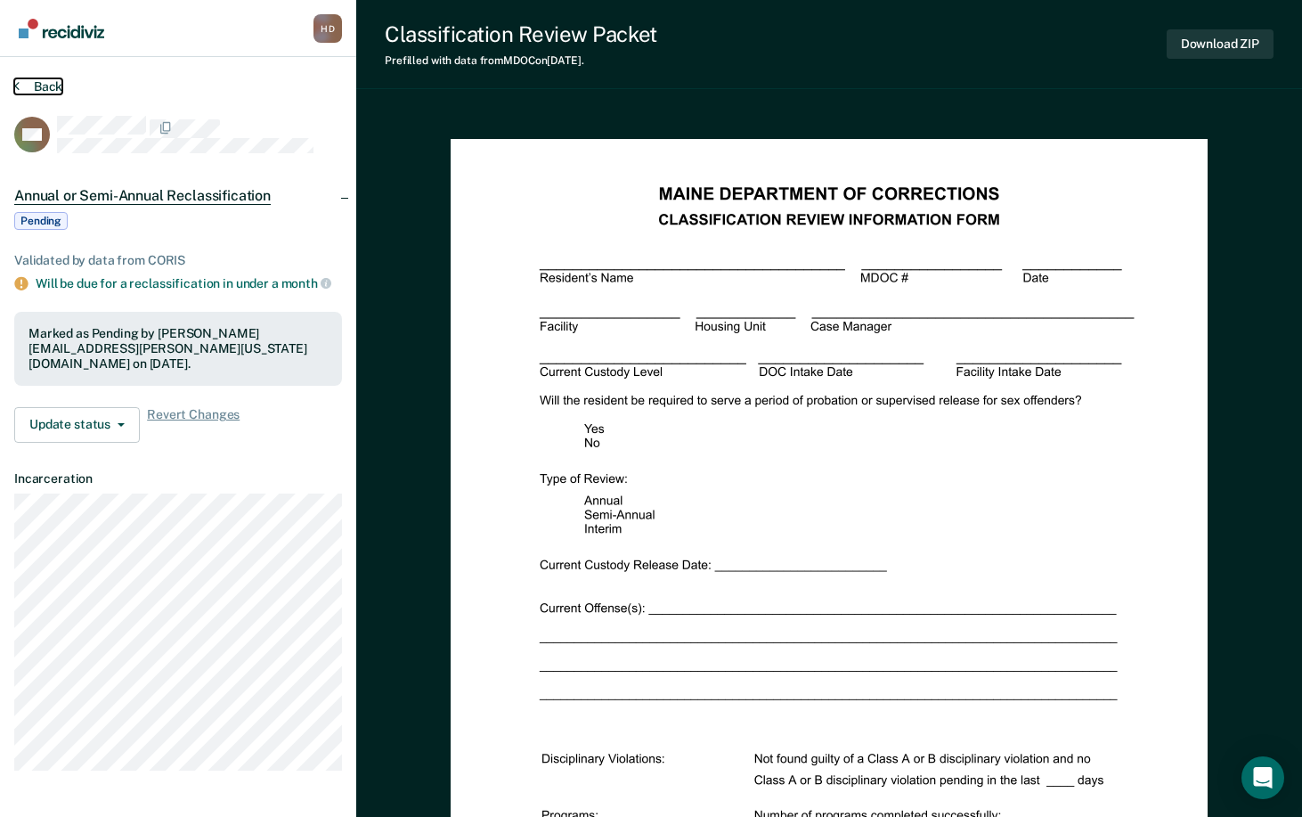
click at [45, 87] on button "Back" at bounding box center [38, 86] width 48 height 16
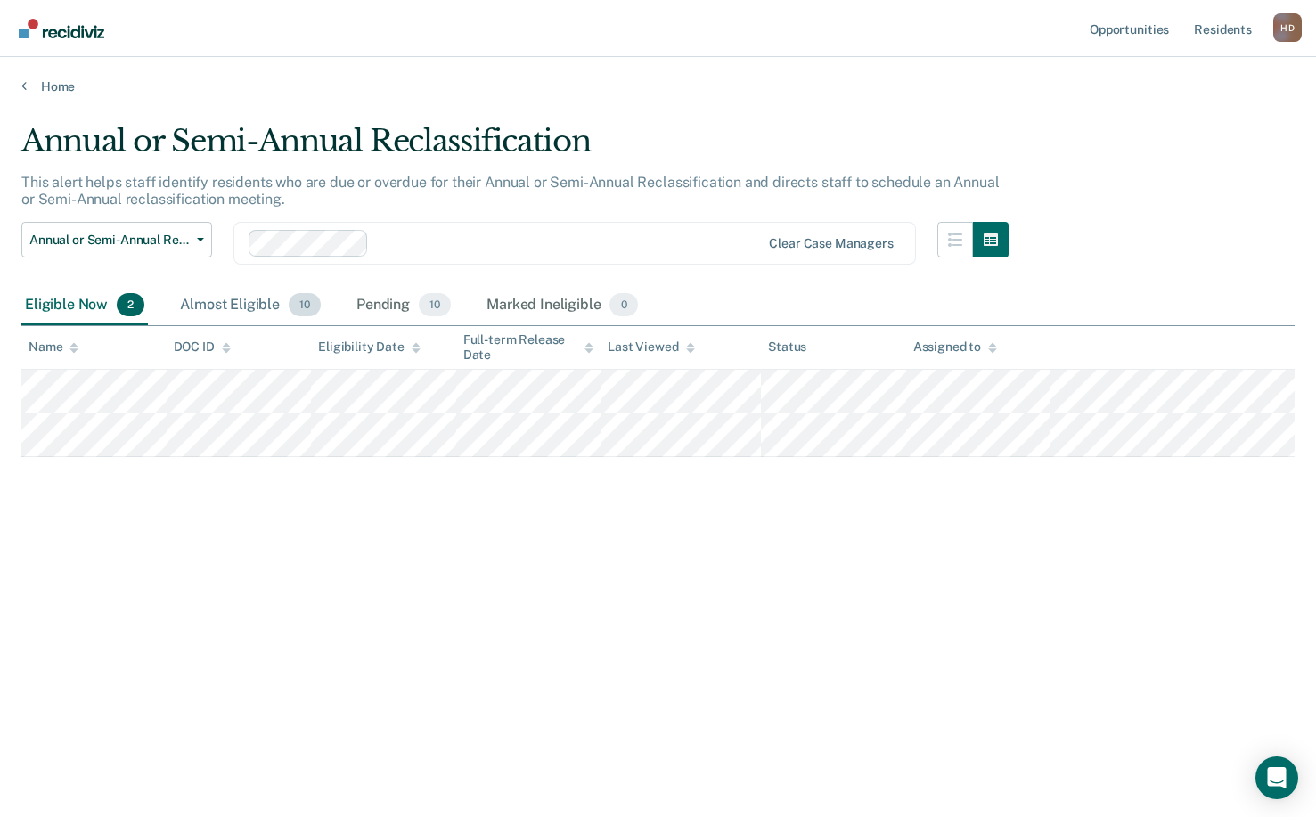
click at [294, 304] on span "10" at bounding box center [305, 304] width 32 height 23
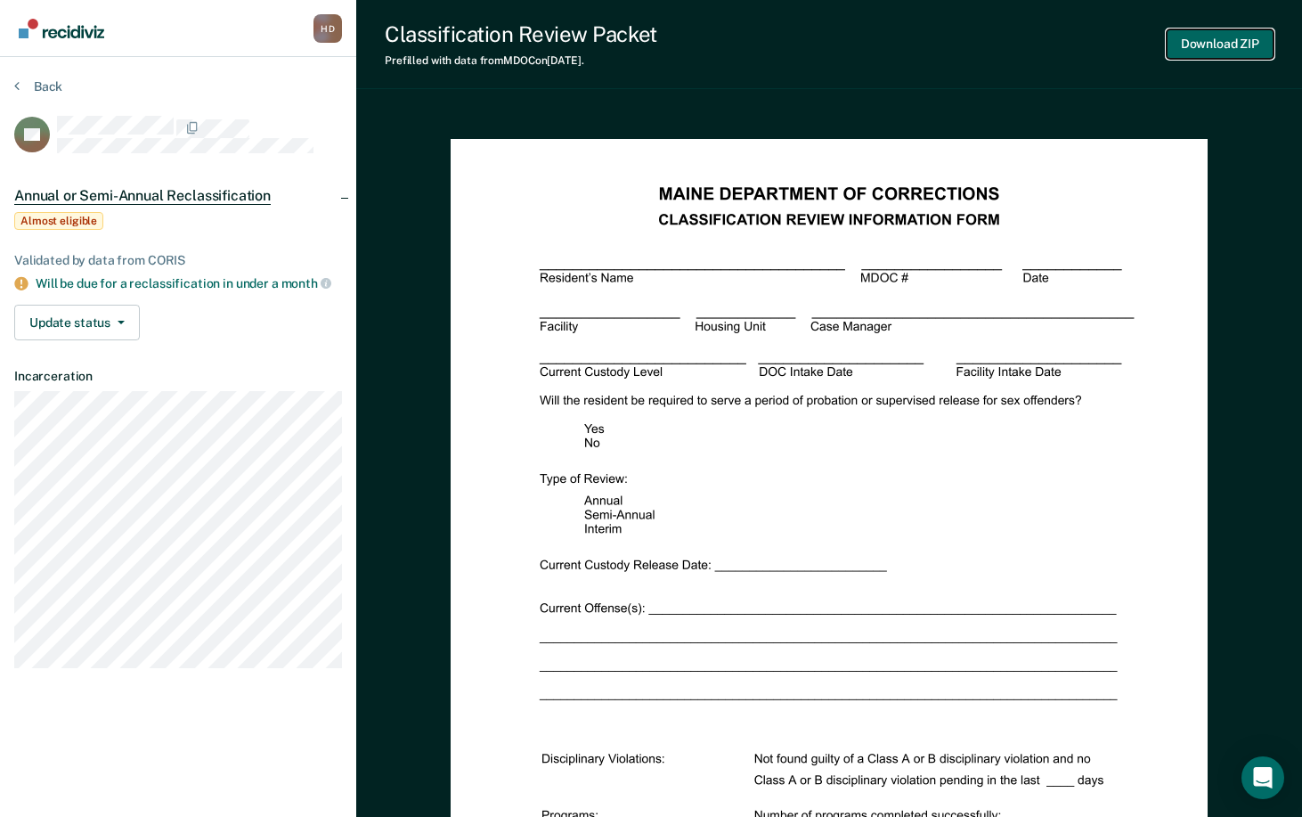
click at [1207, 41] on button "Download ZIP" at bounding box center [1220, 43] width 107 height 29
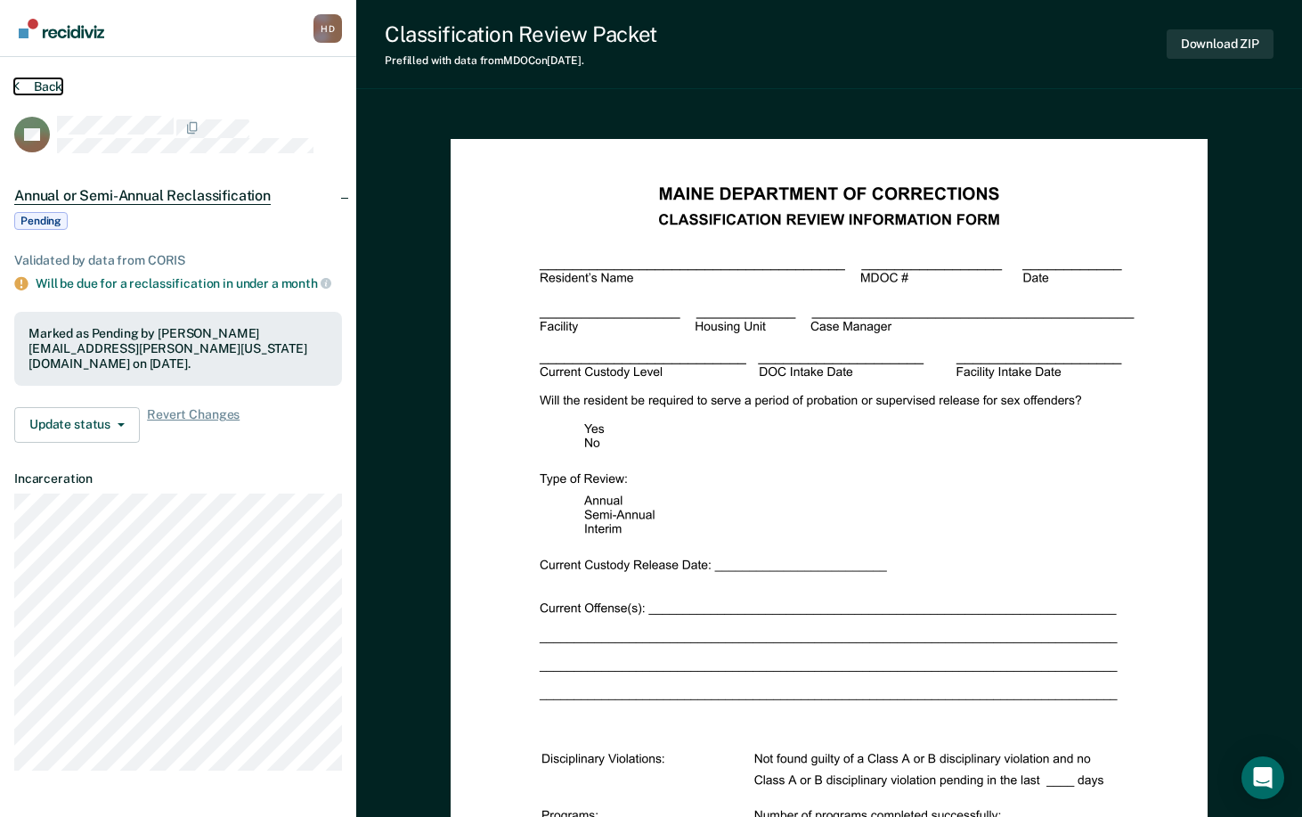
click at [40, 86] on button "Back" at bounding box center [38, 86] width 48 height 16
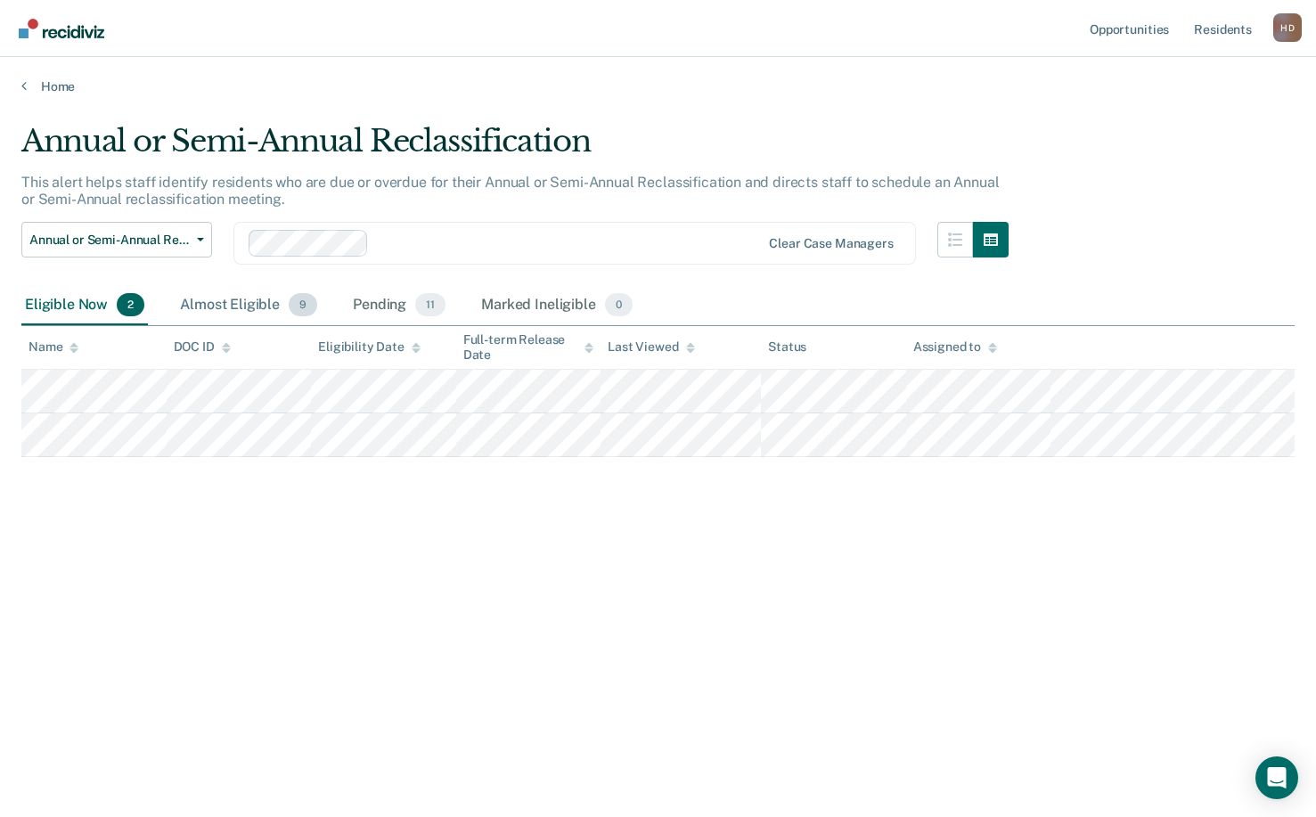
click at [260, 304] on div "Almost Eligible 9" at bounding box center [248, 305] width 144 height 39
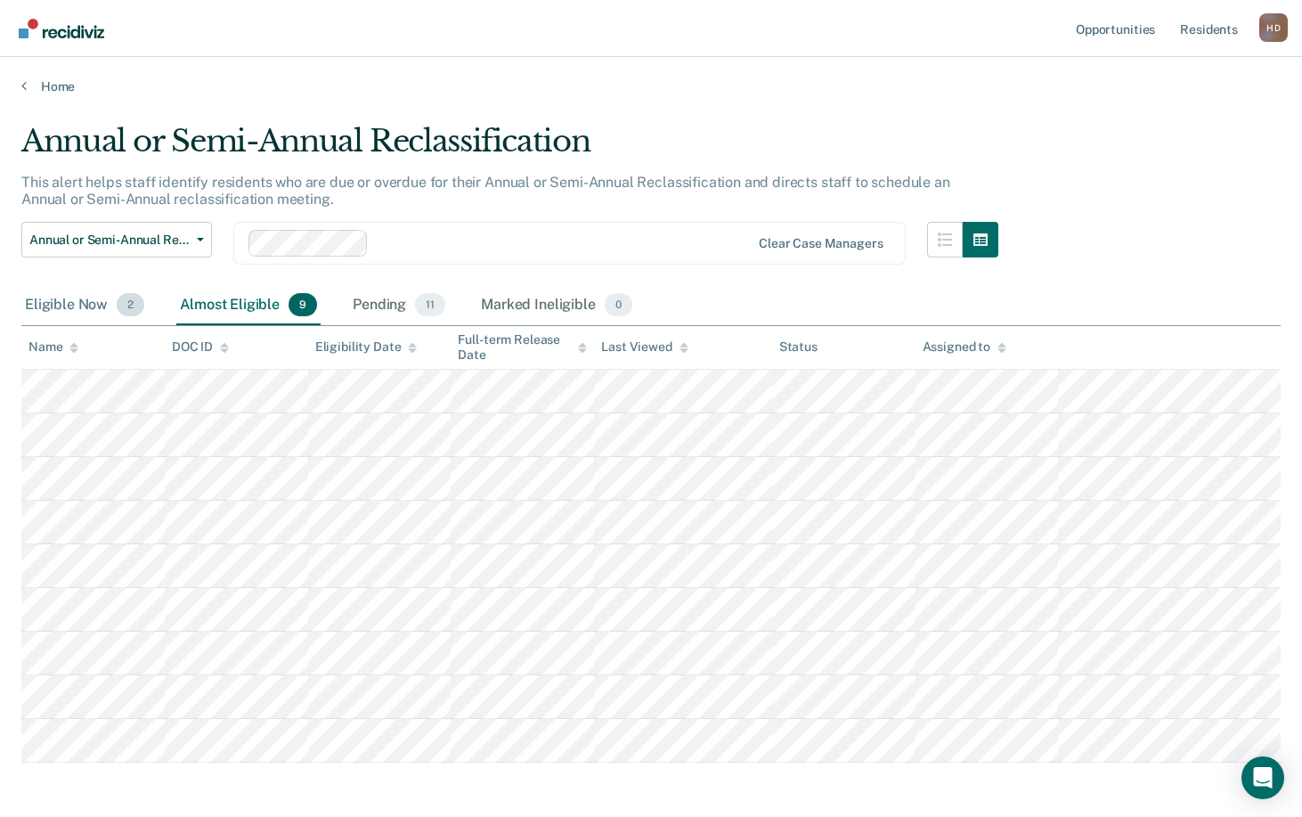
click at [73, 307] on div "Eligible Now 2" at bounding box center [84, 305] width 127 height 39
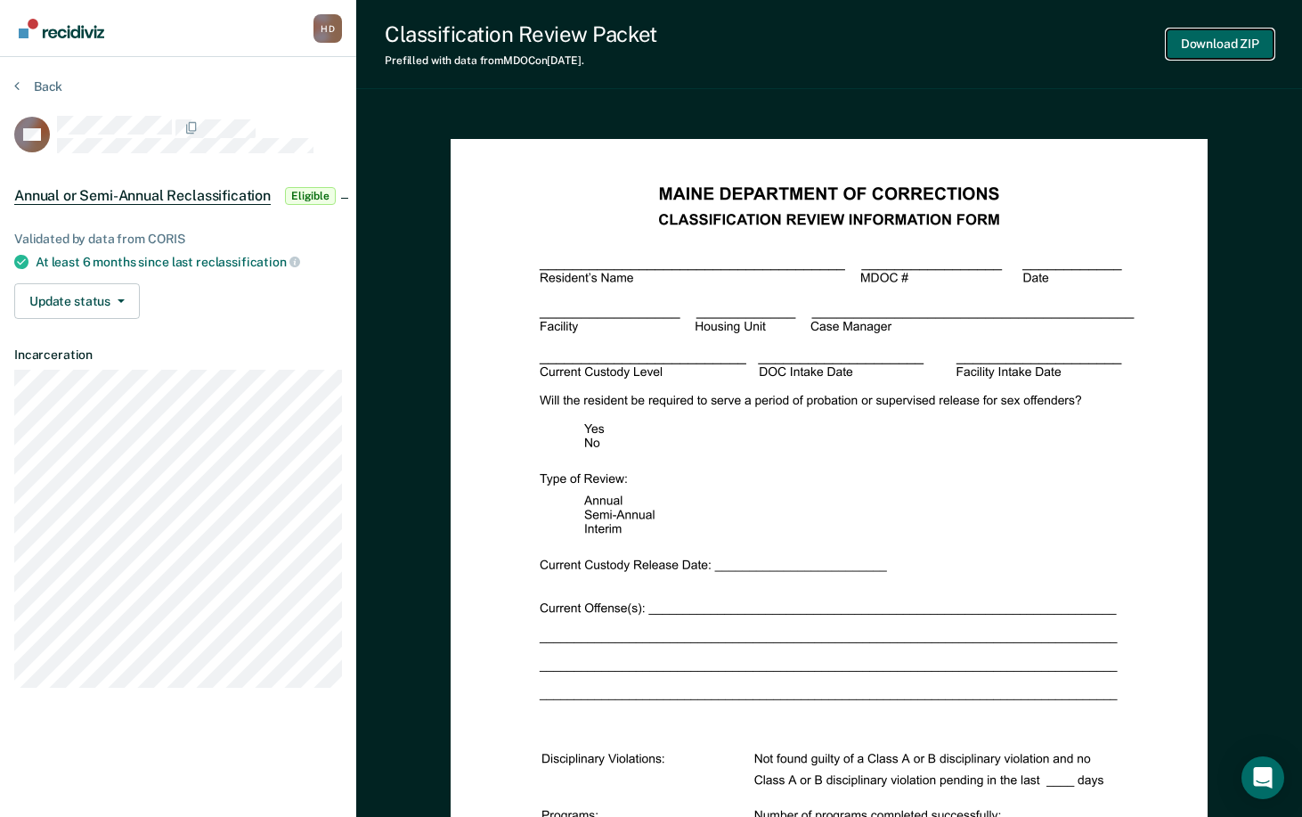
click at [1204, 44] on button "Download ZIP" at bounding box center [1220, 43] width 107 height 29
